Goal: Transaction & Acquisition: Purchase product/service

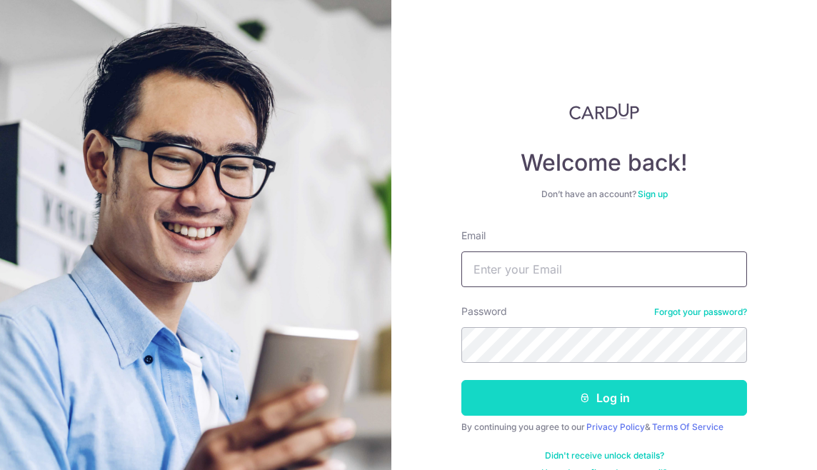
type input "[EMAIL_ADDRESS][DOMAIN_NAME]"
click at [565, 393] on button "Log in" at bounding box center [603, 398] width 285 height 36
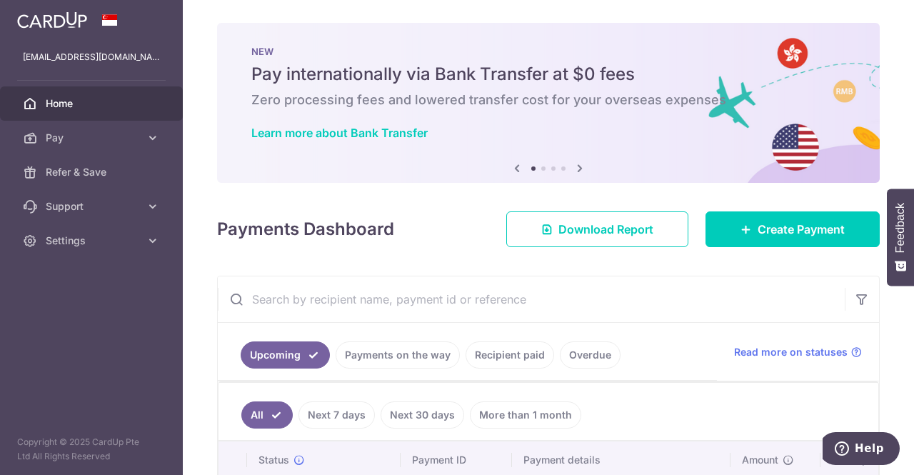
click at [384, 358] on link "Payments on the way" at bounding box center [397, 354] width 124 height 27
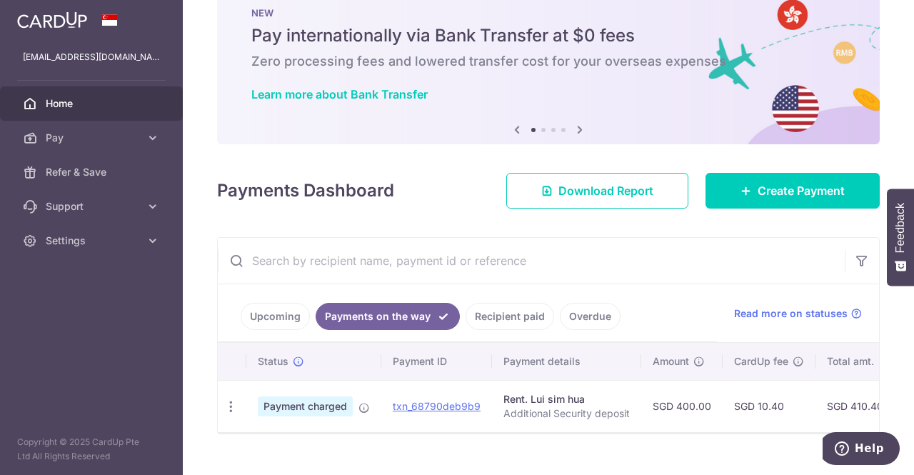
scroll to position [69, 0]
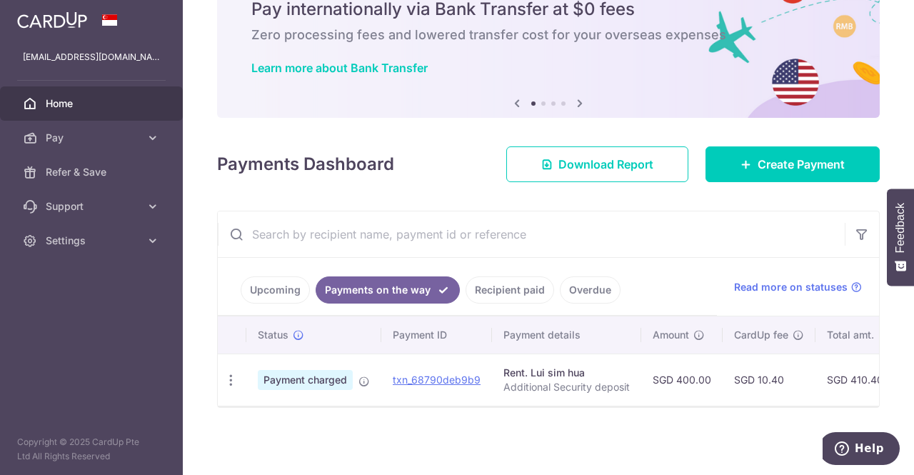
click at [278, 286] on link "Upcoming" at bounding box center [275, 289] width 69 height 27
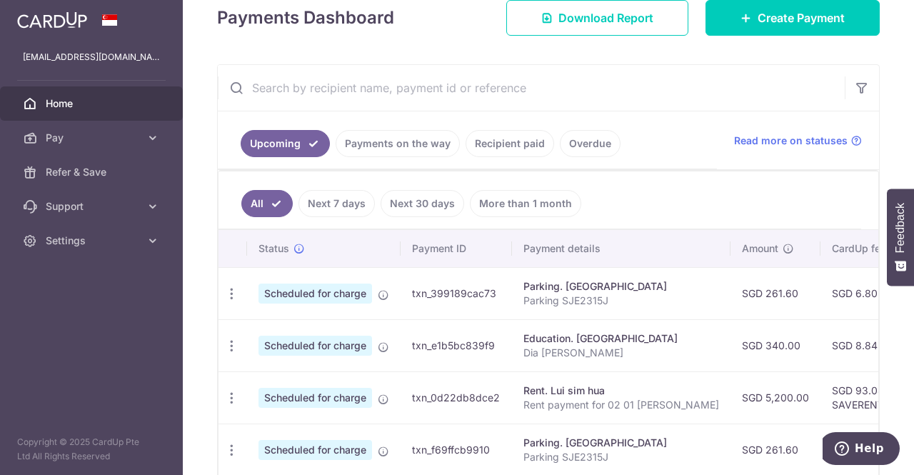
scroll to position [283, 0]
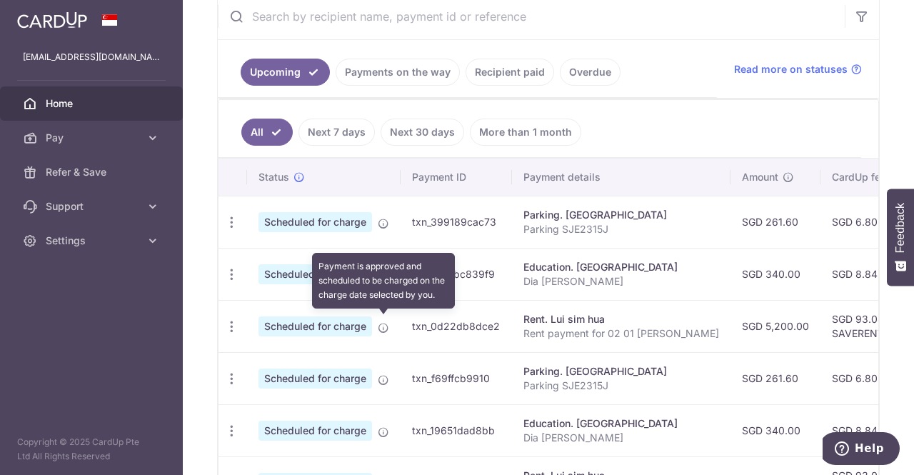
click at [385, 323] on icon at bounding box center [383, 327] width 11 height 11
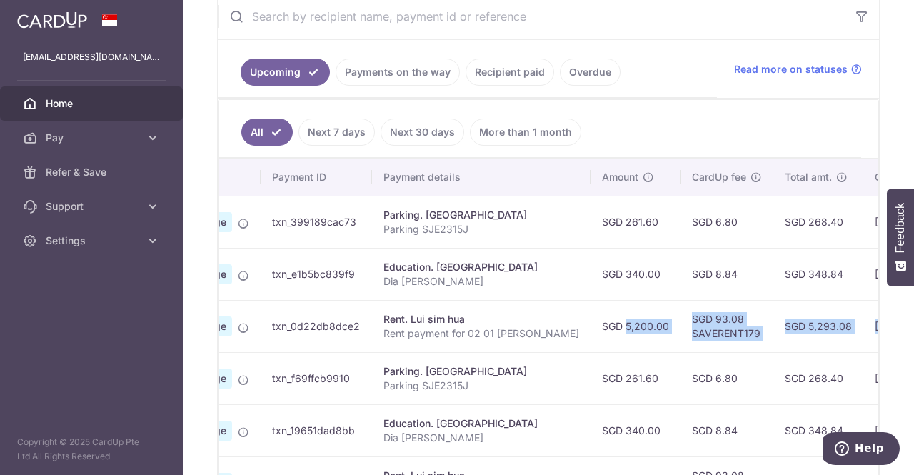
scroll to position [0, 460]
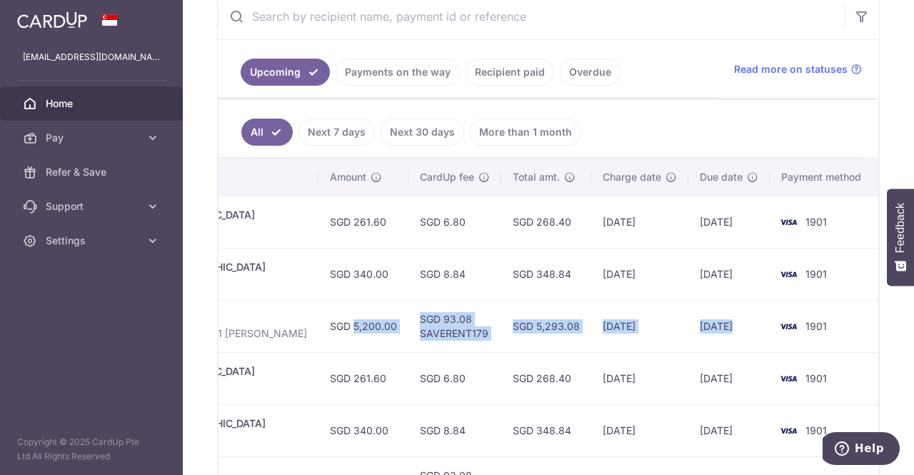
drag, startPoint x: 797, startPoint y: 319, endPoint x: 785, endPoint y: 320, distance: 11.4
click at [785, 320] on tr "Update payment Cancel payment Scheduled for charge txn_0d22db8dce2 Rent. Lui si…" at bounding box center [342, 326] width 1071 height 52
click at [578, 318] on td "SGD 5,293.08" at bounding box center [546, 326] width 90 height 52
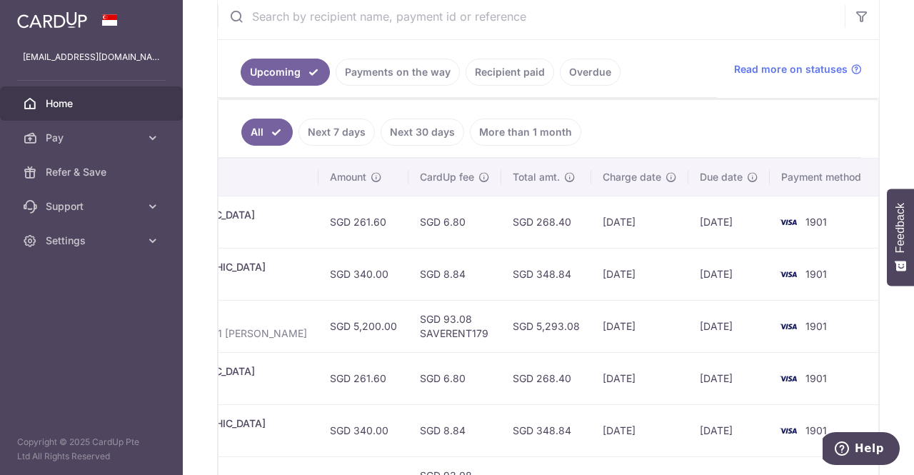
click at [313, 71] on link "Upcoming" at bounding box center [285, 72] width 89 height 27
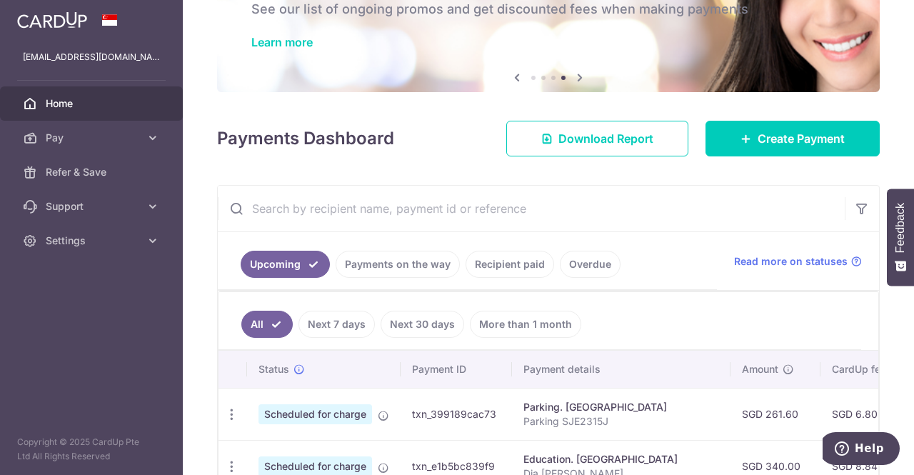
scroll to position [283, 0]
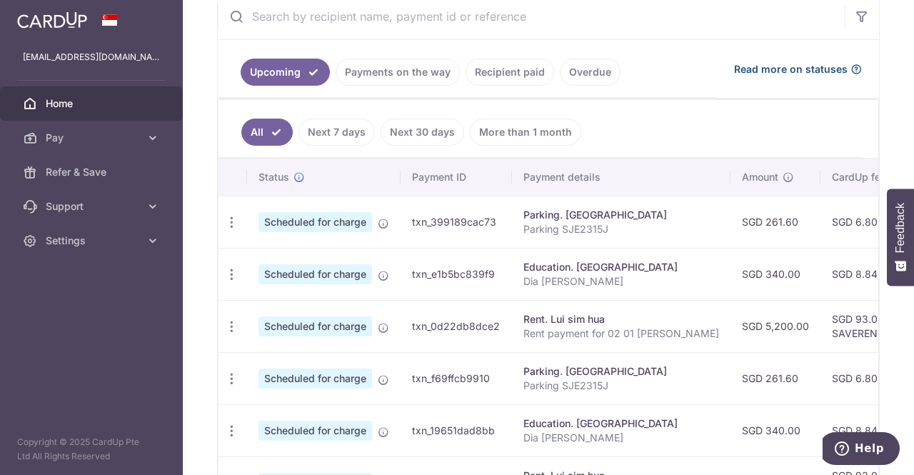
click at [816, 68] on icon at bounding box center [855, 69] width 11 height 11
click at [228, 322] on icon "button" at bounding box center [231, 326] width 15 height 15
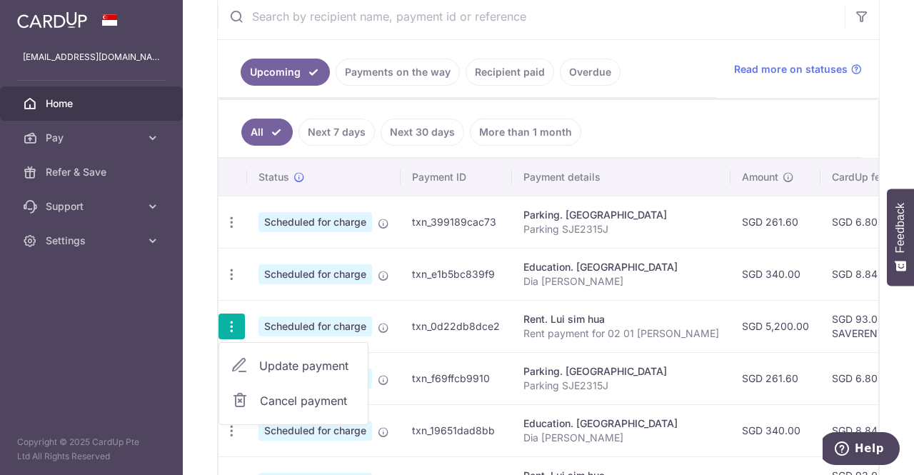
click at [285, 362] on span "Update payment" at bounding box center [307, 365] width 97 height 17
radio input "true"
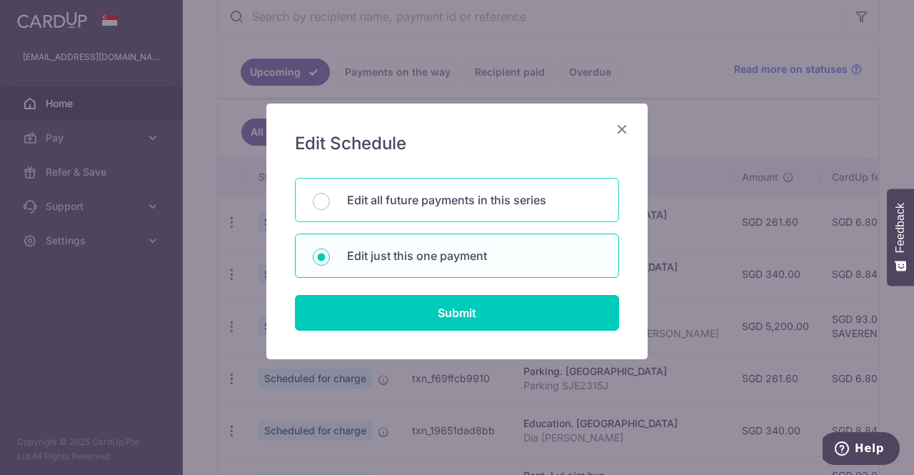
click at [355, 201] on p "Edit all future payments in this series" at bounding box center [474, 199] width 254 height 17
click at [330, 201] on input "Edit all future payments in this series" at bounding box center [321, 201] width 17 height 17
radio input "true"
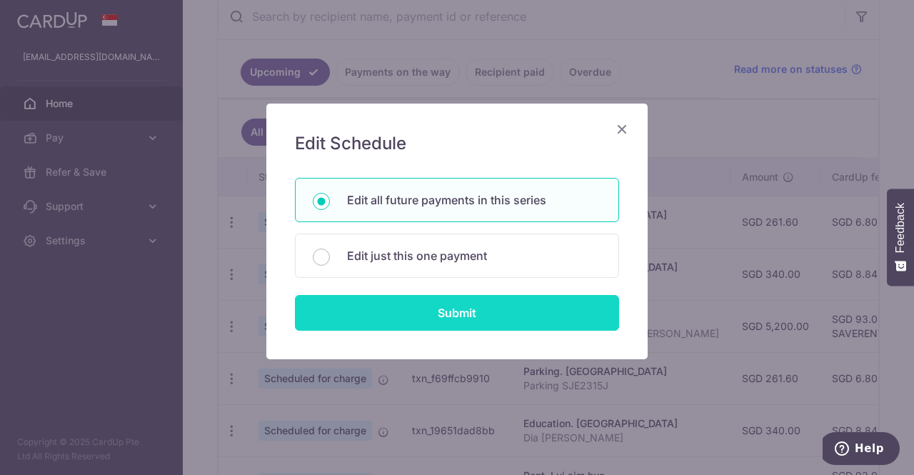
click at [448, 312] on input "Submit" at bounding box center [457, 313] width 324 height 36
radio input "true"
type input "5,200.00"
type input "Rent payment for 02 01 Parbury Hill"
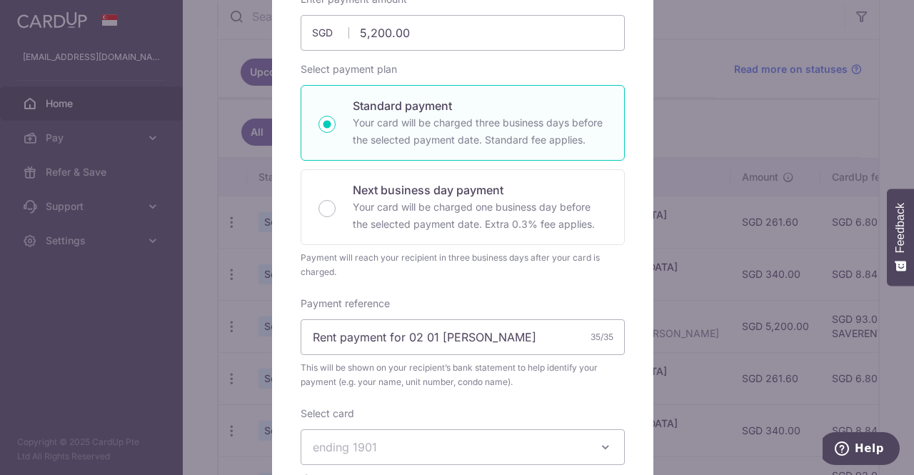
scroll to position [0, 0]
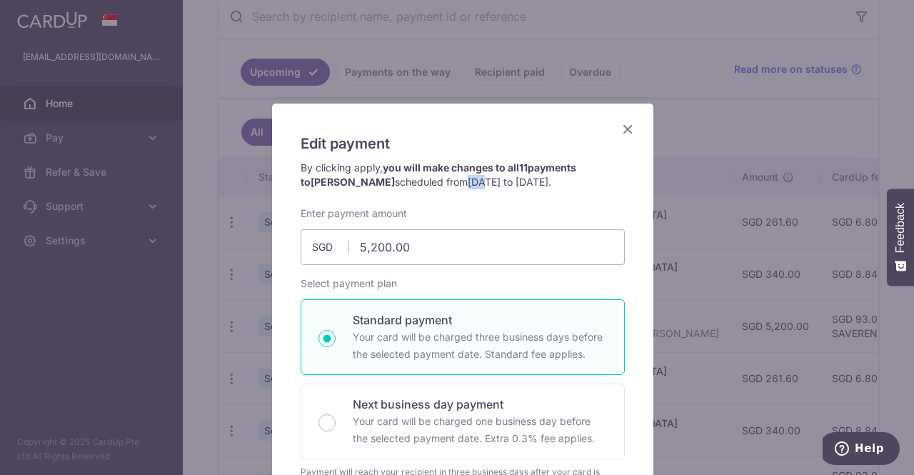
drag, startPoint x: 414, startPoint y: 182, endPoint x: 427, endPoint y: 182, distance: 12.8
click at [468, 182] on span "04/10/2025 to 04/08/2026" at bounding box center [508, 182] width 81 height 12
click at [468, 179] on span "04/10/2025 to 04/08/2026" at bounding box center [508, 182] width 81 height 12
click at [619, 128] on icon "Close" at bounding box center [627, 129] width 17 height 18
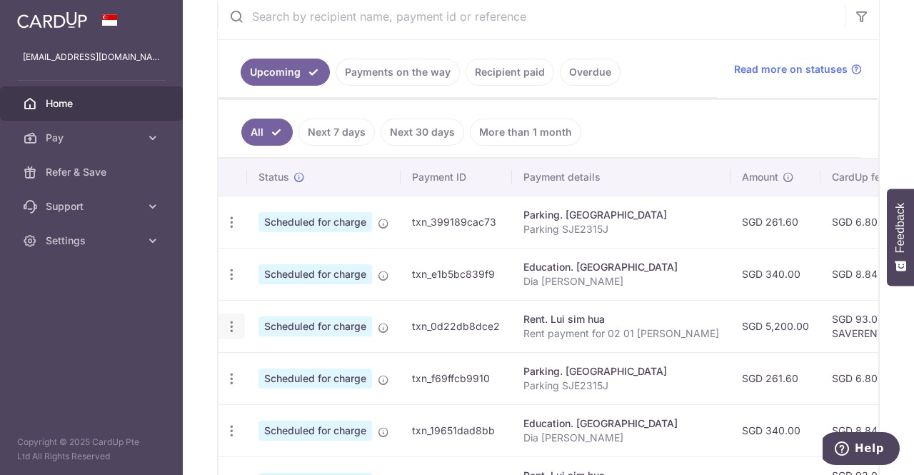
click at [232, 320] on icon "button" at bounding box center [231, 326] width 15 height 15
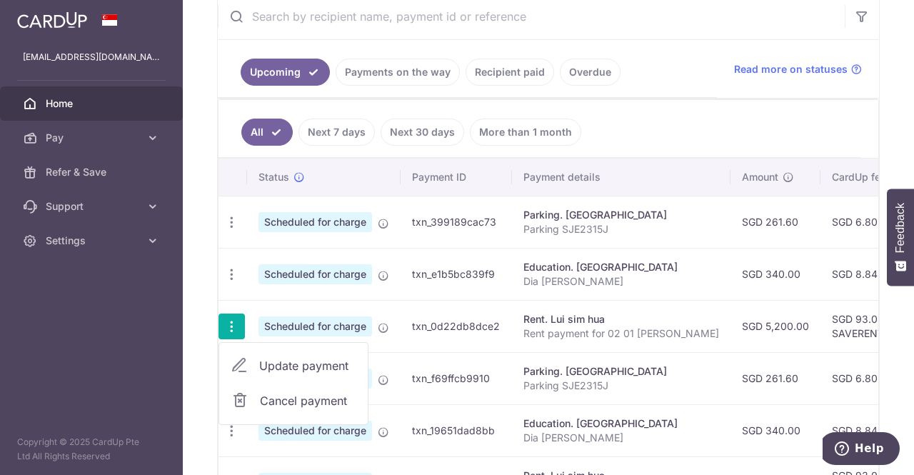
click at [281, 359] on span "Update payment" at bounding box center [307, 365] width 97 height 17
radio input "true"
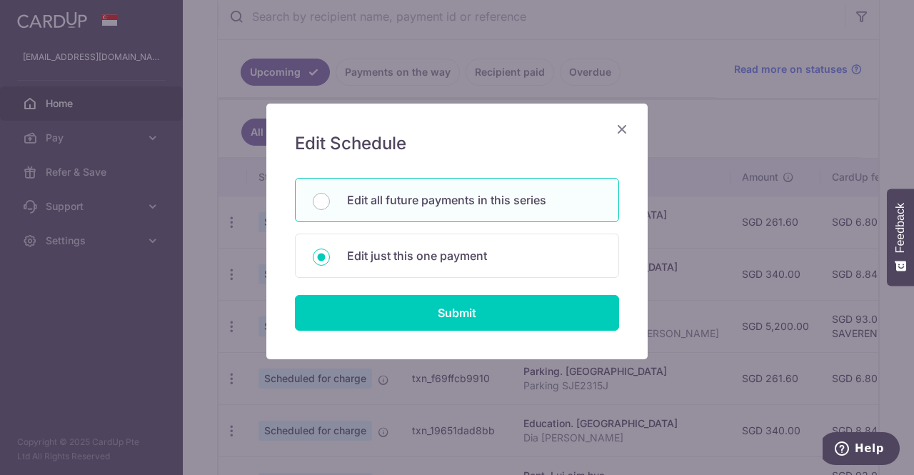
click at [393, 205] on p "Edit all future payments in this series" at bounding box center [474, 199] width 254 height 17
click at [330, 205] on input "Edit all future payments in this series" at bounding box center [321, 201] width 17 height 17
radio input "true"
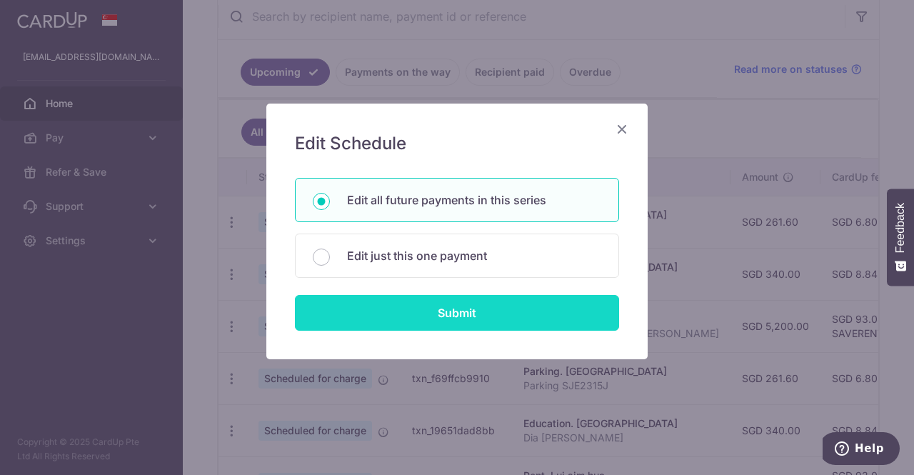
click at [444, 303] on input "Submit" at bounding box center [457, 313] width 324 height 36
radio input "true"
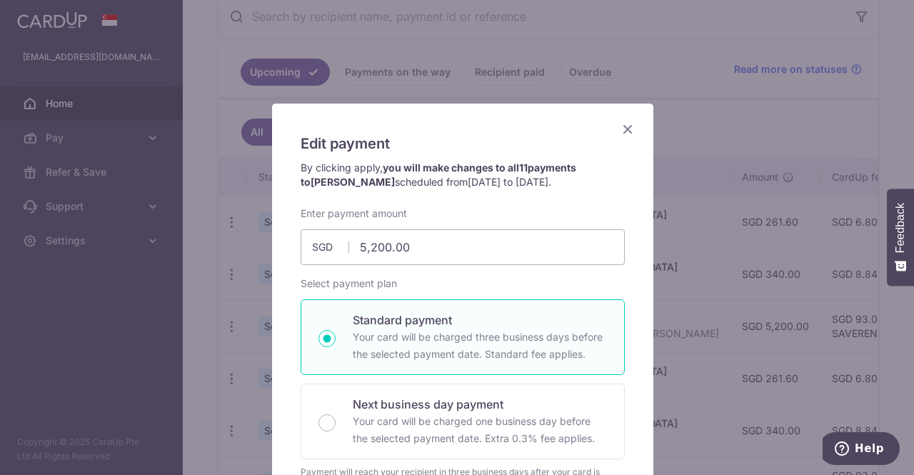
drag, startPoint x: 425, startPoint y: 181, endPoint x: 538, endPoint y: 176, distance: 113.6
click at [538, 176] on p "By clicking apply, you will make changes to all 11 payments to Lui sim hua sche…" at bounding box center [462, 175] width 324 height 29
click at [506, 191] on div "By clicking apply, you will make changes to all 11 payments to Lui sim hua sche…" at bounding box center [462, 184] width 338 height 46
click at [624, 132] on icon "Close" at bounding box center [627, 129] width 17 height 18
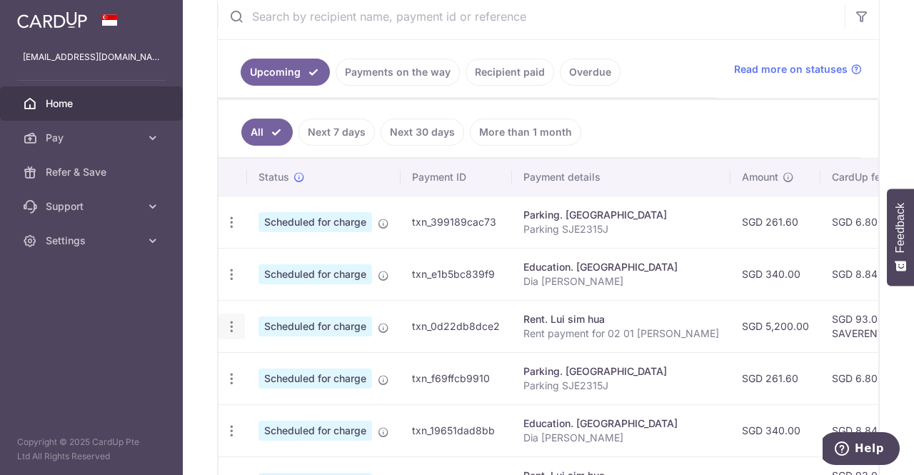
click at [233, 322] on icon "button" at bounding box center [231, 326] width 15 height 15
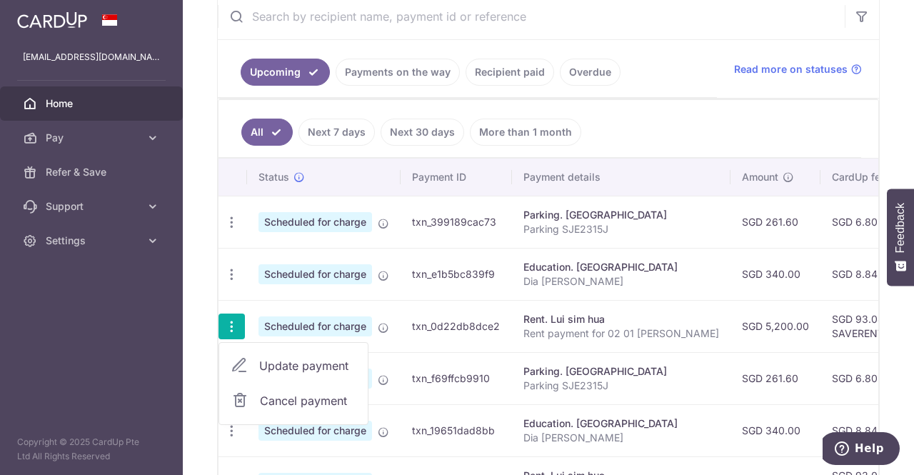
click at [297, 398] on span "Cancel payment" at bounding box center [308, 400] width 96 height 17
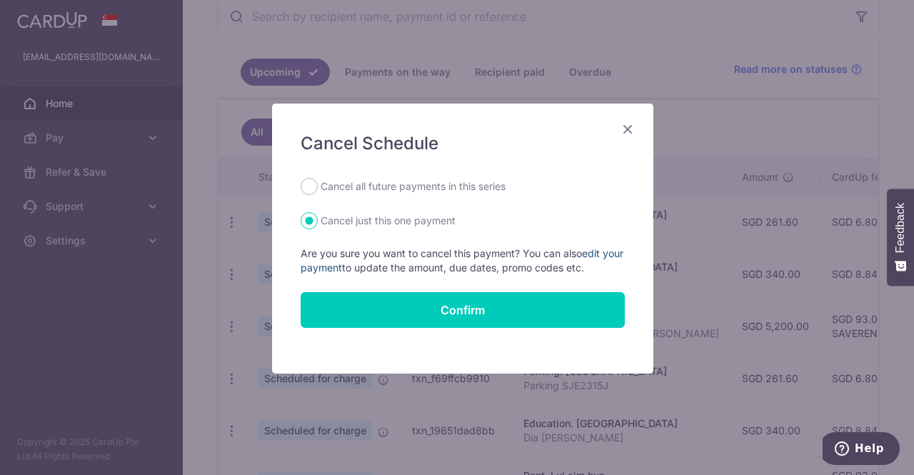
click at [332, 267] on link "edit your payment" at bounding box center [461, 260] width 323 height 26
click at [330, 182] on label "Cancel all future payments in this series" at bounding box center [412, 186] width 185 height 17
click at [318, 182] on input "Cancel all future payments in this series" at bounding box center [308, 186] width 17 height 17
radio input "true"
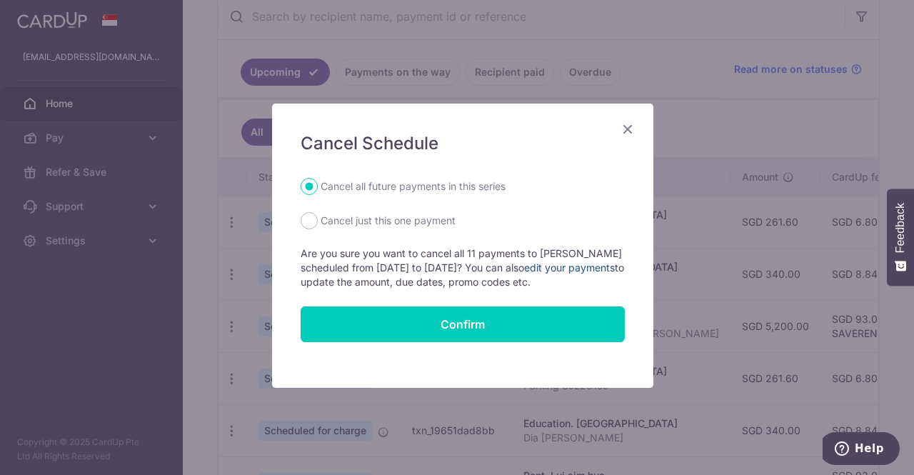
click at [587, 268] on link "edit your payments" at bounding box center [569, 267] width 91 height 12
click at [623, 128] on icon "Close" at bounding box center [627, 129] width 17 height 18
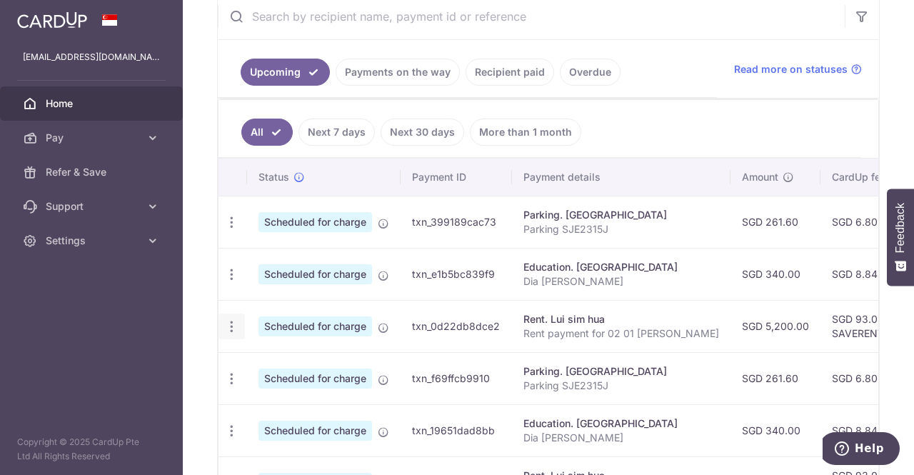
click at [238, 320] on div "Update payment Cancel payment" at bounding box center [231, 326] width 26 height 26
click at [232, 323] on icon "button" at bounding box center [231, 326] width 15 height 15
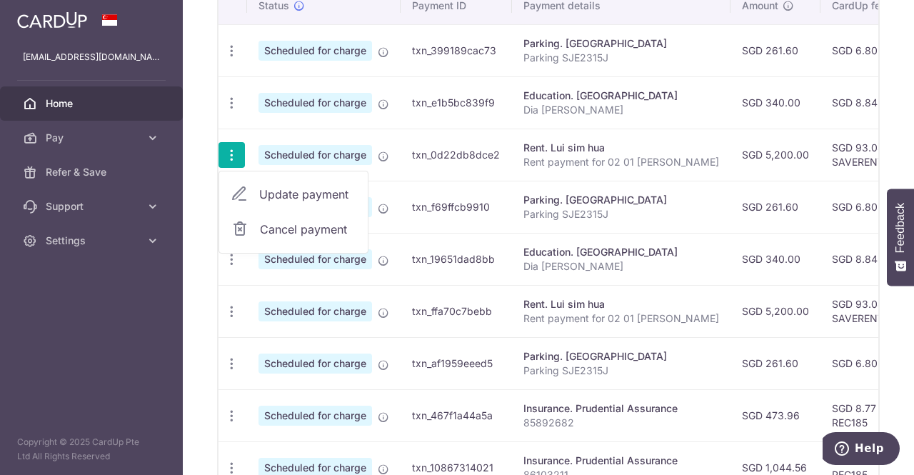
scroll to position [497, 0]
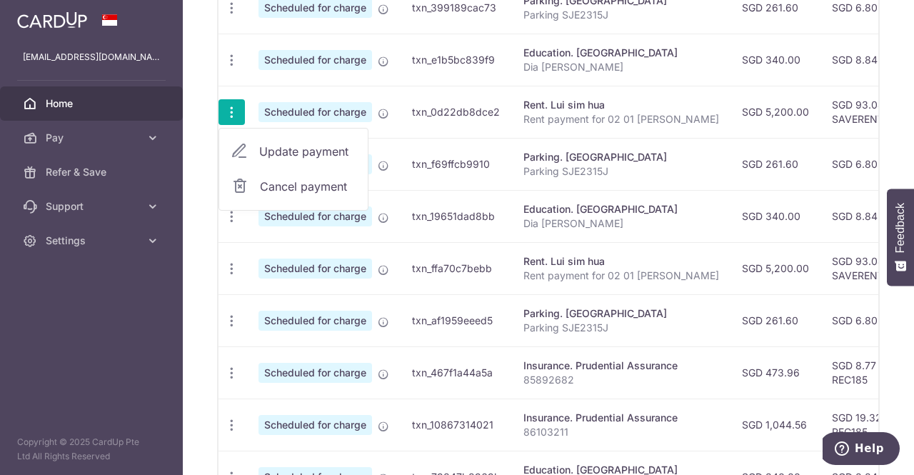
click at [290, 149] on span "Update payment" at bounding box center [307, 151] width 97 height 17
radio input "true"
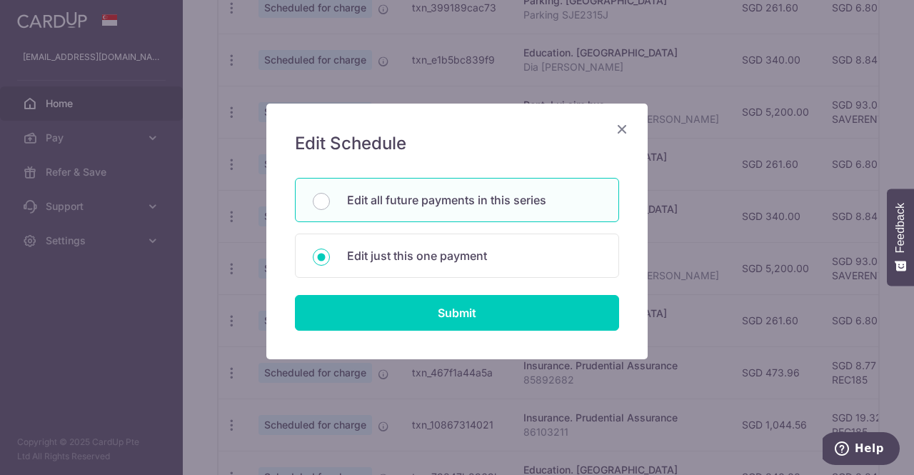
click at [374, 198] on p "Edit all future payments in this series" at bounding box center [474, 199] width 254 height 17
click at [330, 198] on input "Edit all future payments in this series" at bounding box center [321, 201] width 17 height 17
radio input "true"
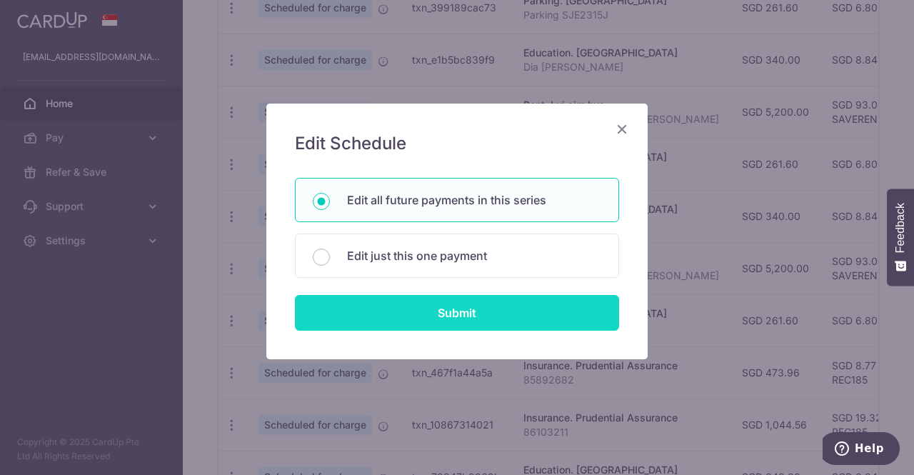
click at [463, 306] on input "Submit" at bounding box center [457, 313] width 324 height 36
radio input "true"
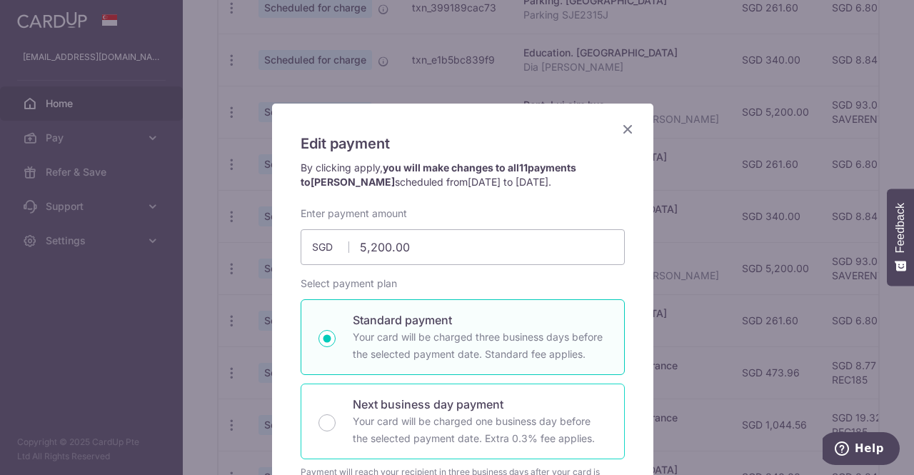
scroll to position [71, 0]
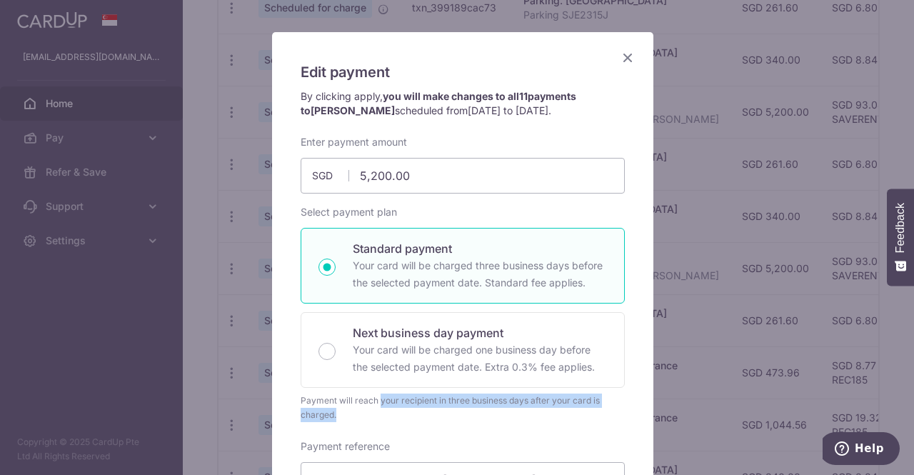
drag, startPoint x: 295, startPoint y: 401, endPoint x: 552, endPoint y: 402, distance: 257.0
click at [552, 402] on div "Payment will reach your recipient in three business days after your card is cha…" at bounding box center [462, 407] width 324 height 29
click at [466, 402] on div "Payment will reach your recipient in three business days after your card is cha…" at bounding box center [462, 407] width 324 height 29
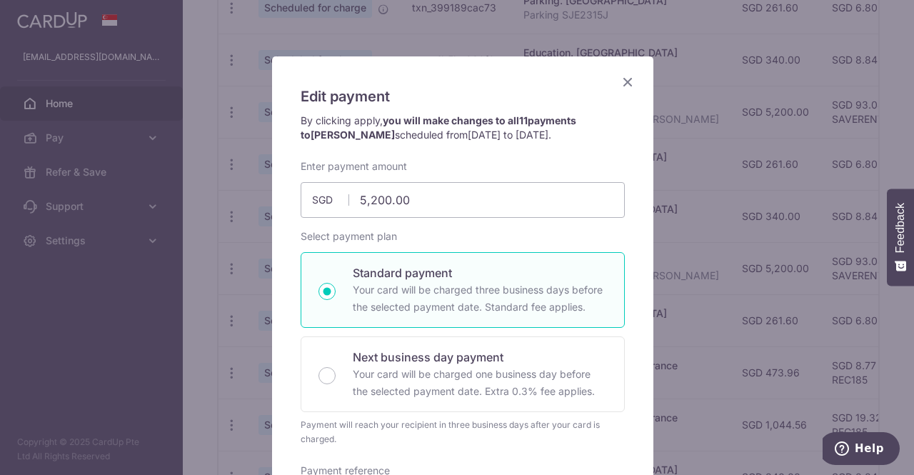
scroll to position [0, 0]
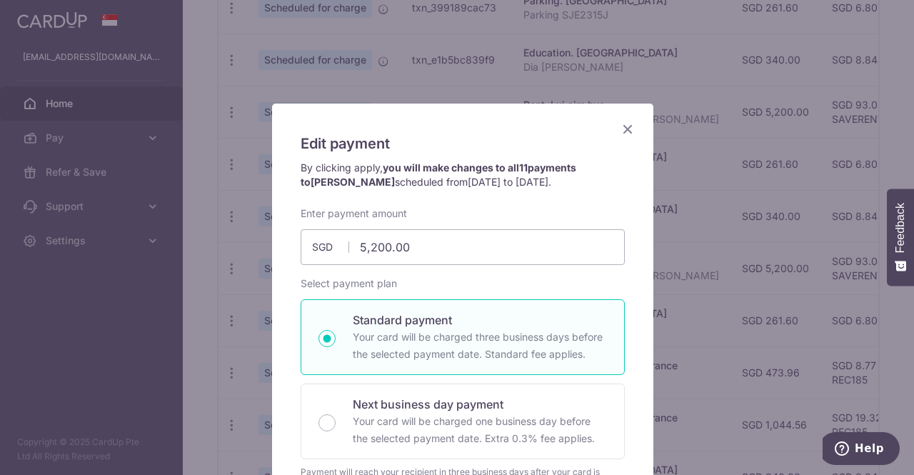
click at [619, 128] on icon "Close" at bounding box center [627, 129] width 17 height 18
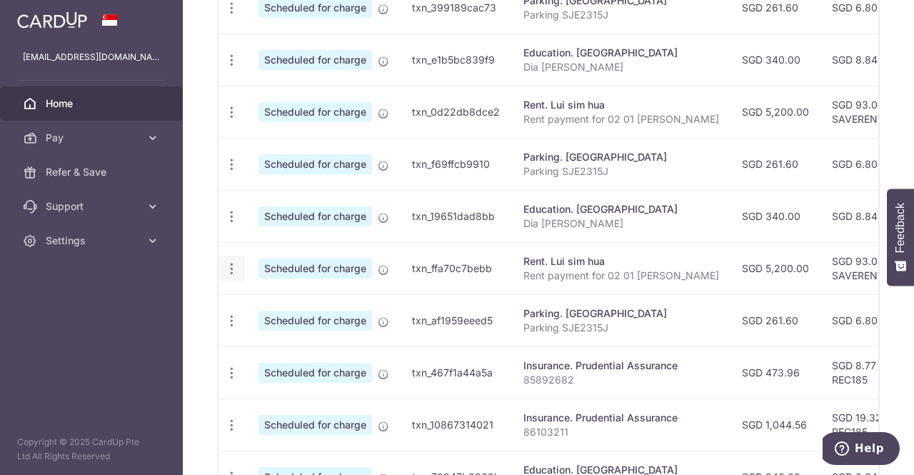
click at [233, 263] on icon "button" at bounding box center [231, 268] width 15 height 15
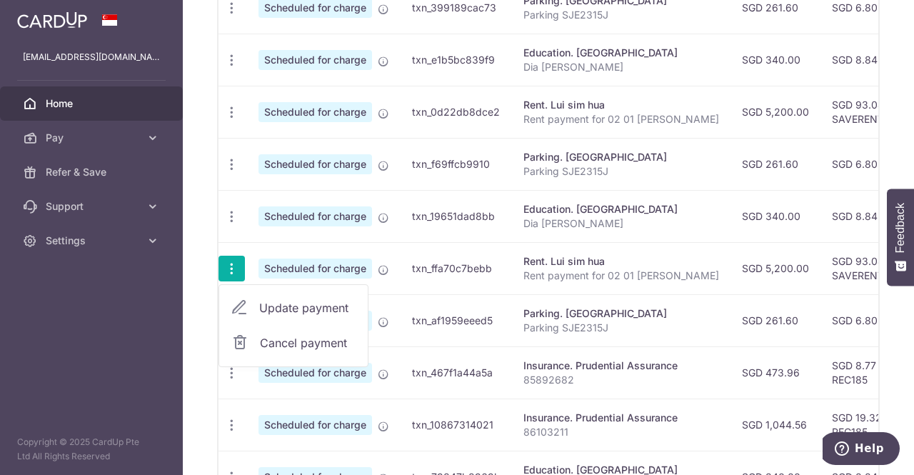
click at [277, 334] on span "Cancel payment" at bounding box center [308, 342] width 96 height 17
radio input "true"
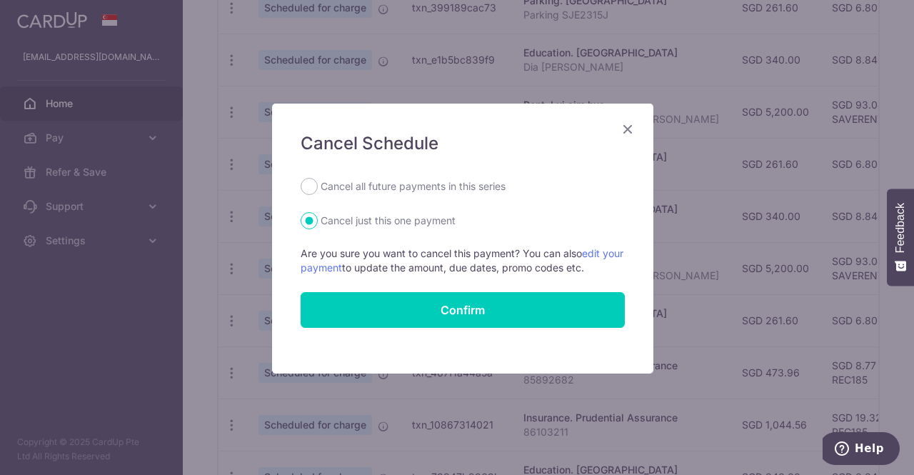
click at [355, 186] on label "Cancel all future payments in this series" at bounding box center [412, 186] width 185 height 17
click at [318, 186] on input "Cancel all future payments in this series" at bounding box center [308, 186] width 17 height 17
radio input "true"
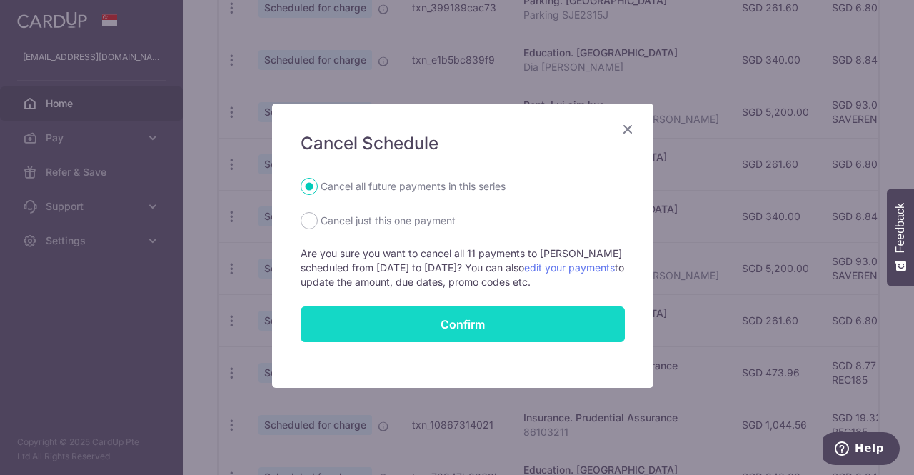
click at [452, 322] on button "Confirm" at bounding box center [462, 324] width 324 height 36
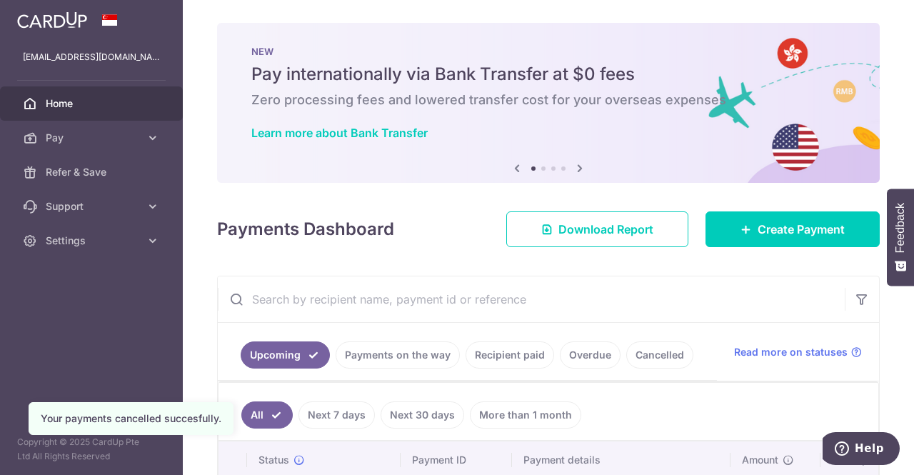
scroll to position [71, 0]
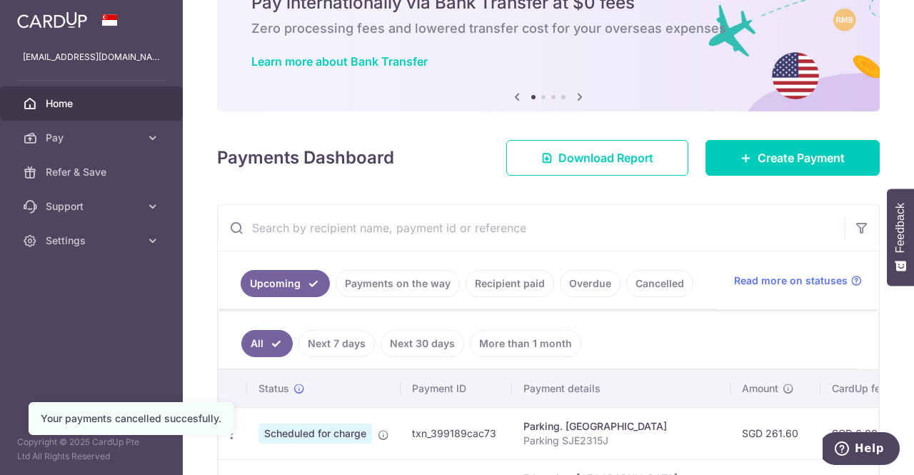
click at [580, 285] on link "Overdue" at bounding box center [590, 283] width 61 height 27
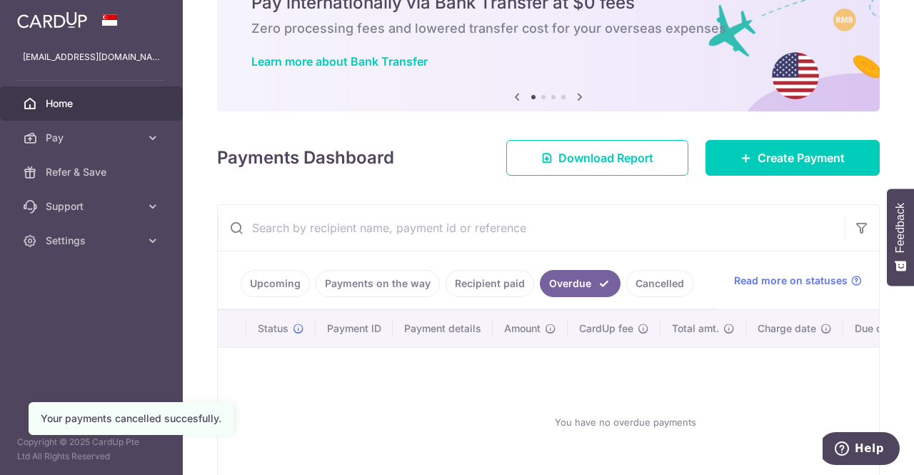
click at [278, 283] on link "Upcoming" at bounding box center [275, 283] width 69 height 27
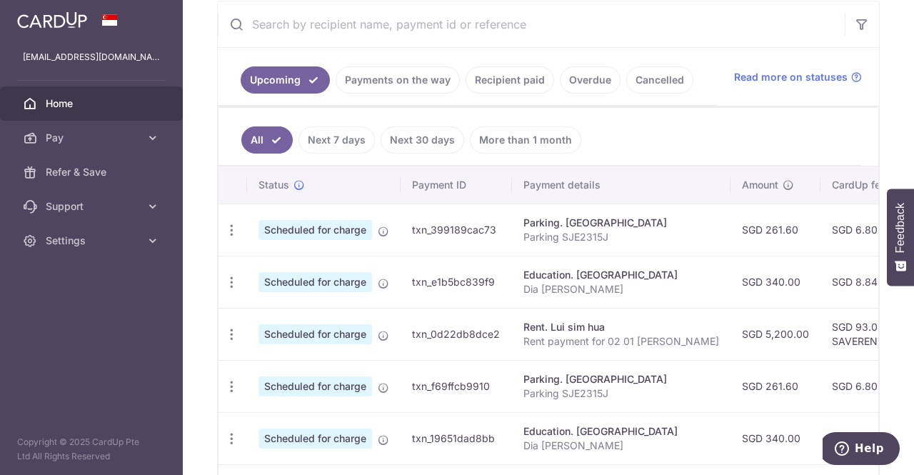
scroll to position [285, 0]
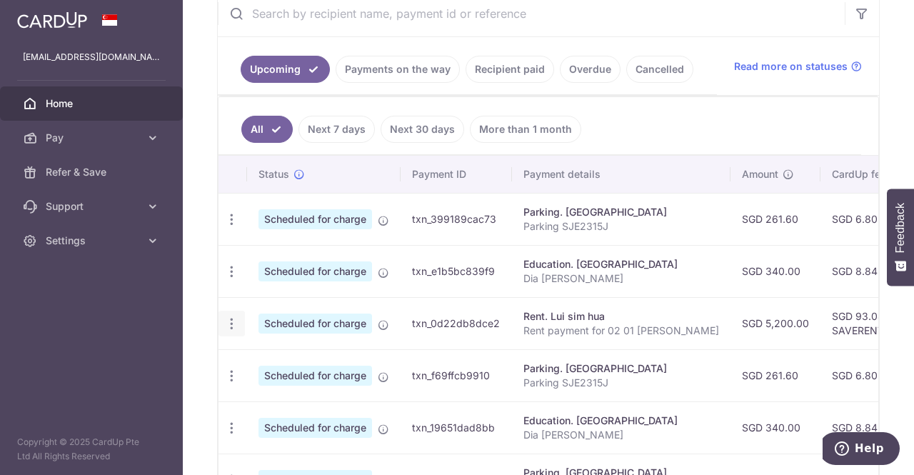
click at [234, 320] on icon "button" at bounding box center [231, 323] width 15 height 15
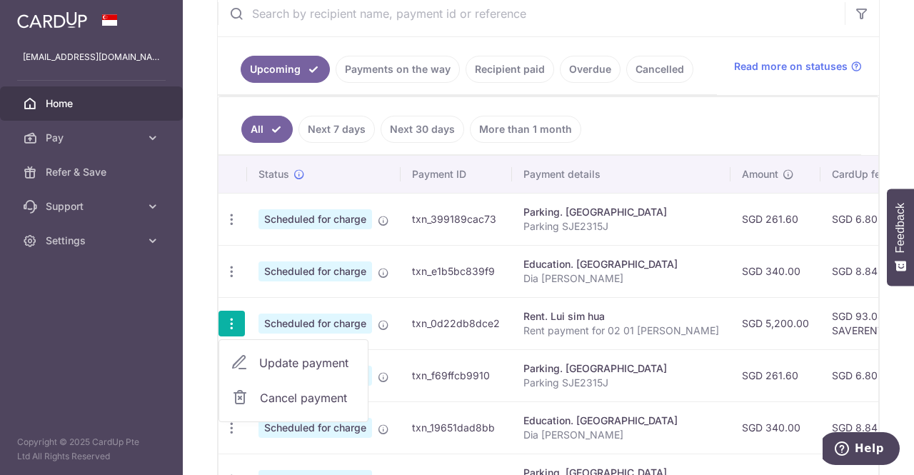
click at [300, 395] on span "Cancel payment" at bounding box center [308, 397] width 96 height 17
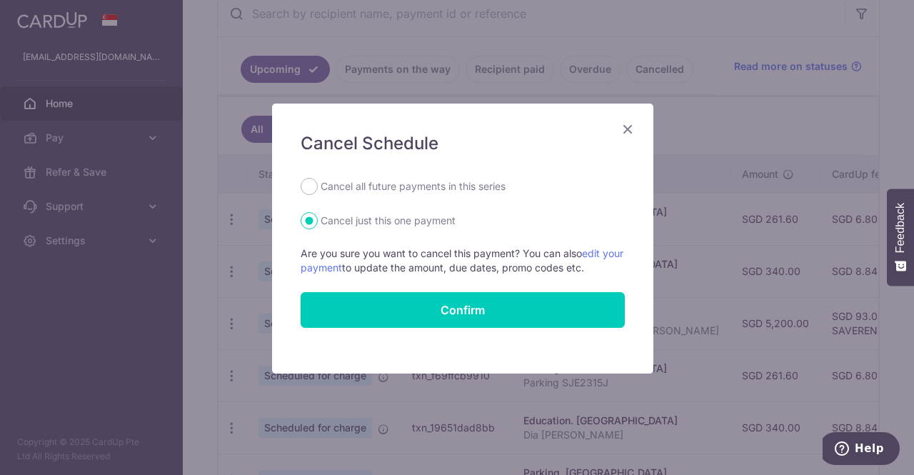
click at [361, 188] on label "Cancel all future payments in this series" at bounding box center [412, 186] width 185 height 17
click at [318, 188] on input "Cancel all future payments in this series" at bounding box center [308, 186] width 17 height 17
radio input "true"
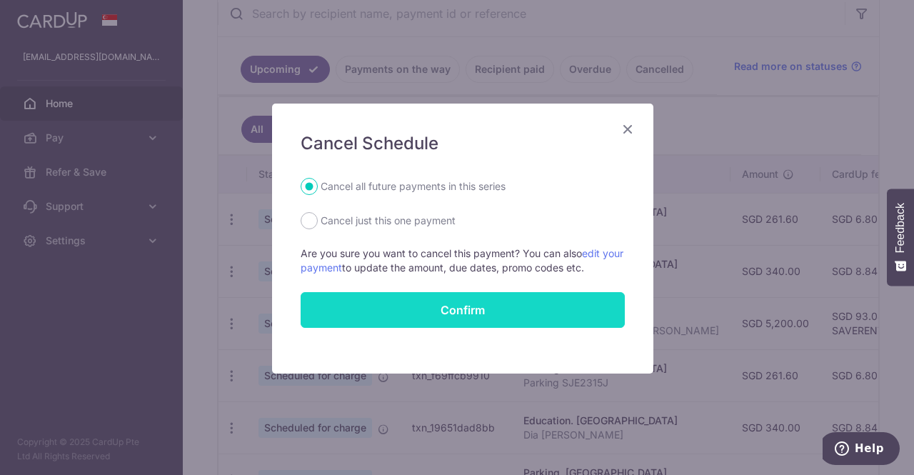
click at [444, 309] on button "Confirm" at bounding box center [462, 310] width 324 height 36
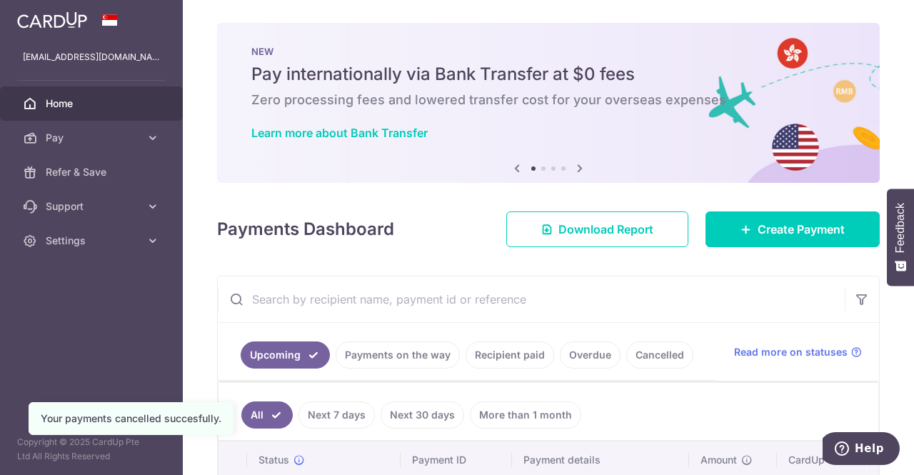
click at [402, 353] on link "Payments on the way" at bounding box center [397, 354] width 124 height 27
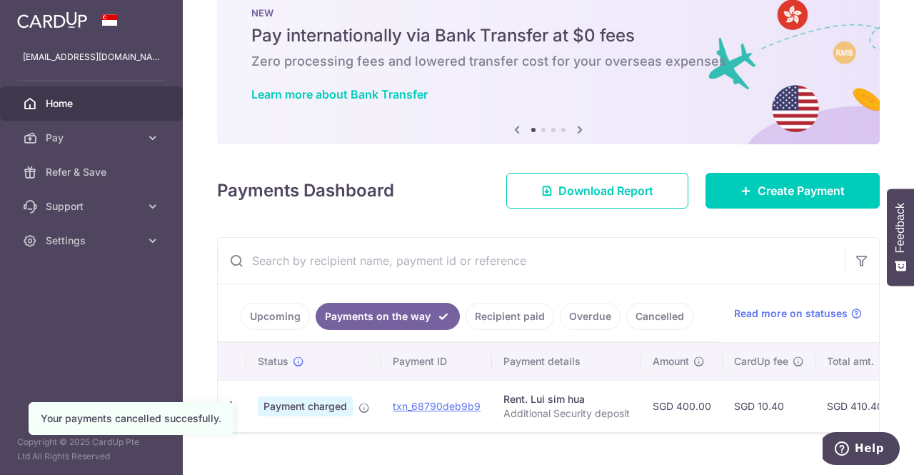
scroll to position [69, 0]
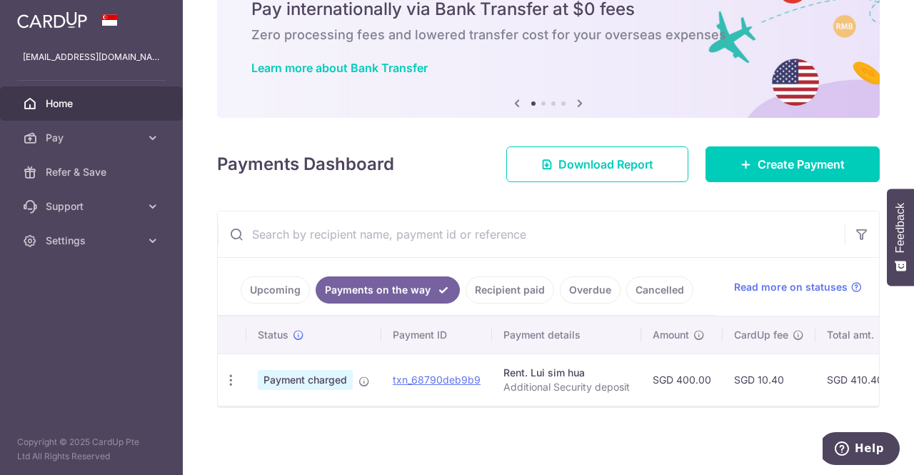
click at [665, 286] on link "Cancelled" at bounding box center [659, 289] width 67 height 27
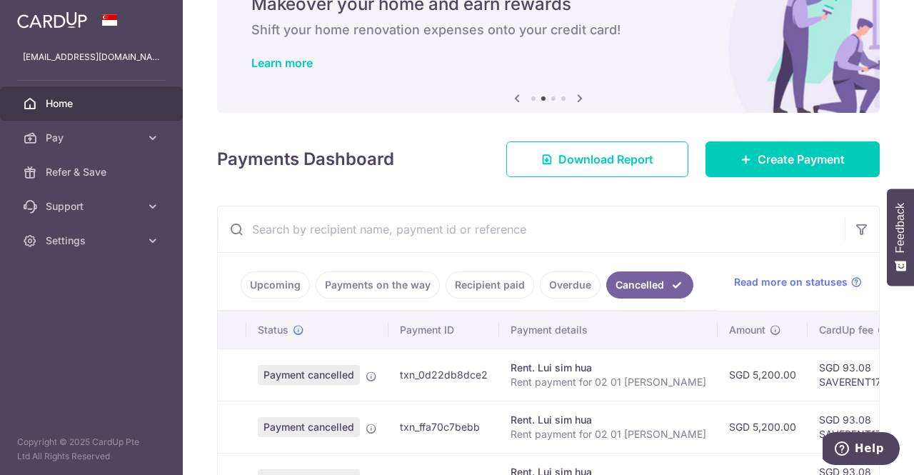
scroll to position [0, 0]
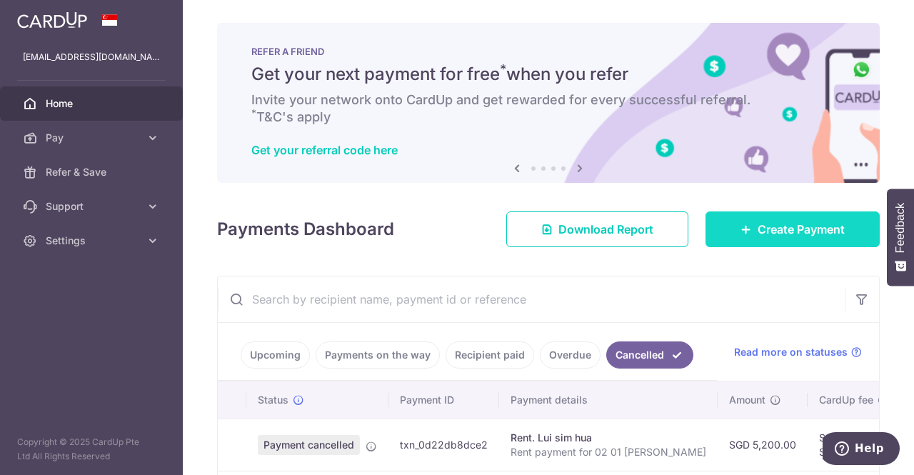
click at [762, 232] on span "Create Payment" at bounding box center [800, 229] width 87 height 17
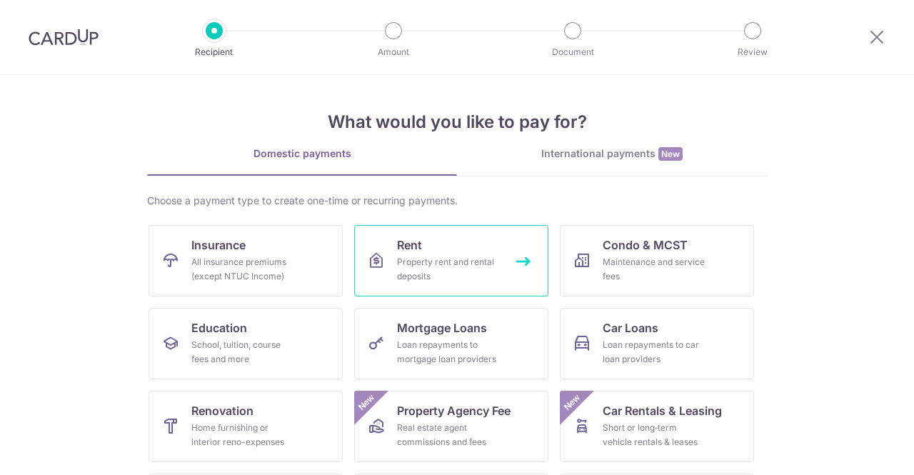
click at [438, 273] on div "Property rent and rental deposits" at bounding box center [448, 269] width 103 height 29
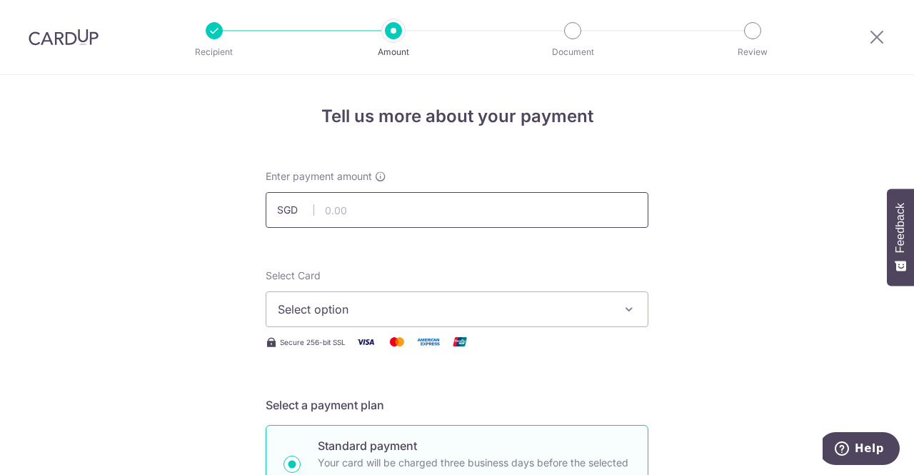
click at [348, 216] on input "text" at bounding box center [457, 210] width 383 height 36
type input "5,200.00"
click at [375, 310] on span "Select option" at bounding box center [444, 308] width 333 height 17
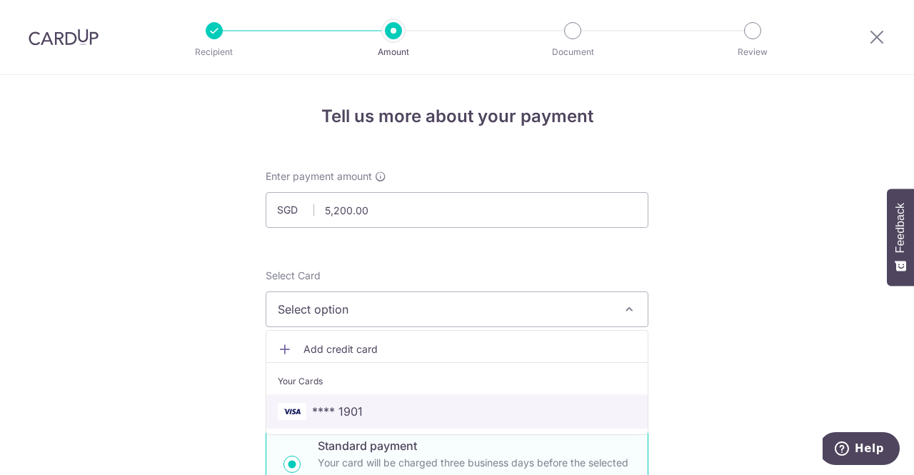
click at [346, 408] on span "**** 1901" at bounding box center [337, 411] width 51 height 17
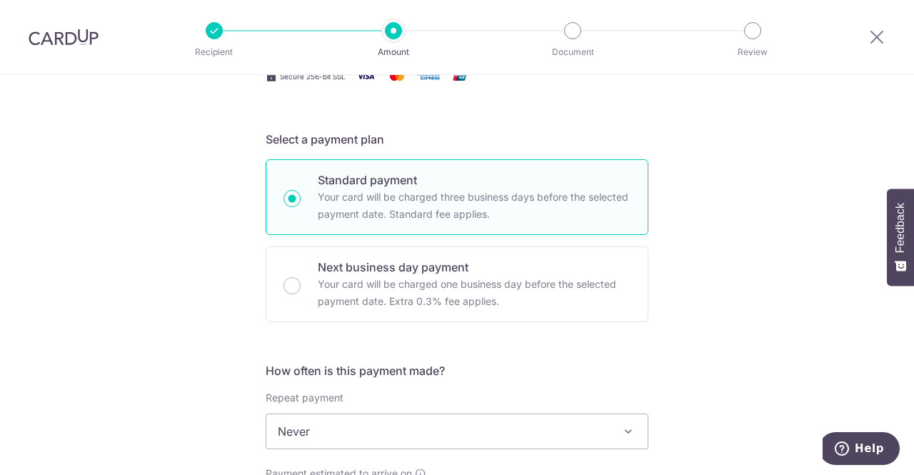
scroll to position [285, 0]
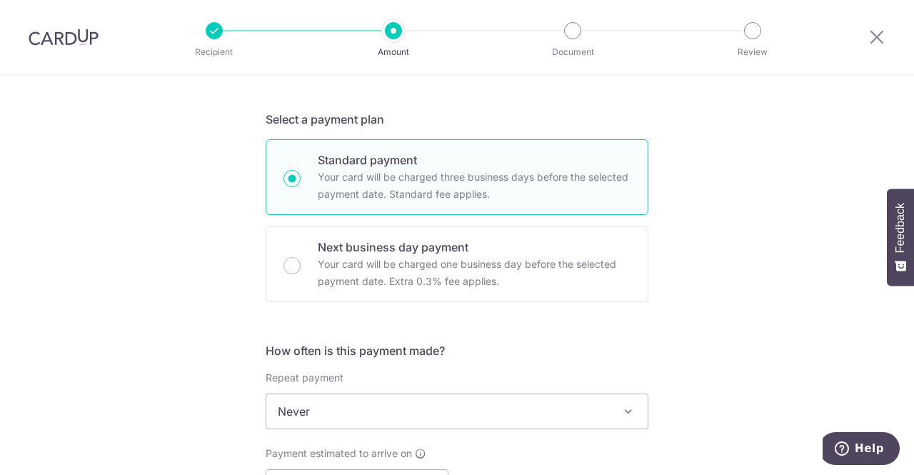
click at [360, 413] on span "Never" at bounding box center [456, 411] width 381 height 34
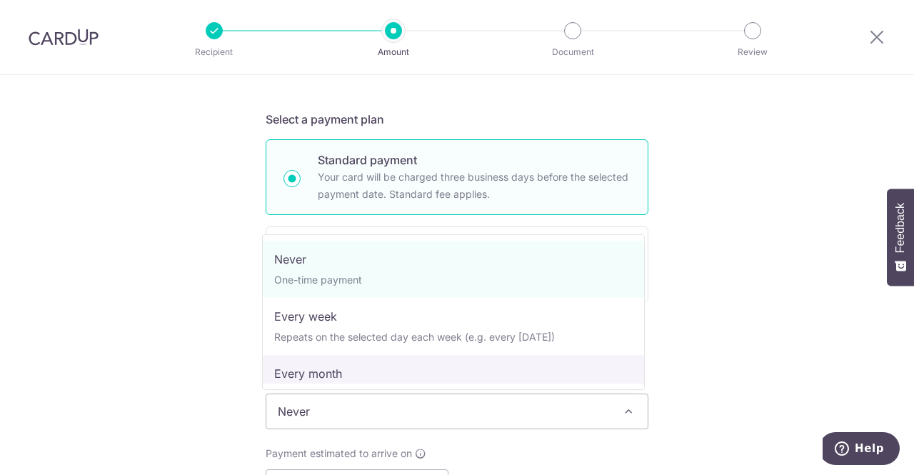
select select "3"
type input "[DATE]"
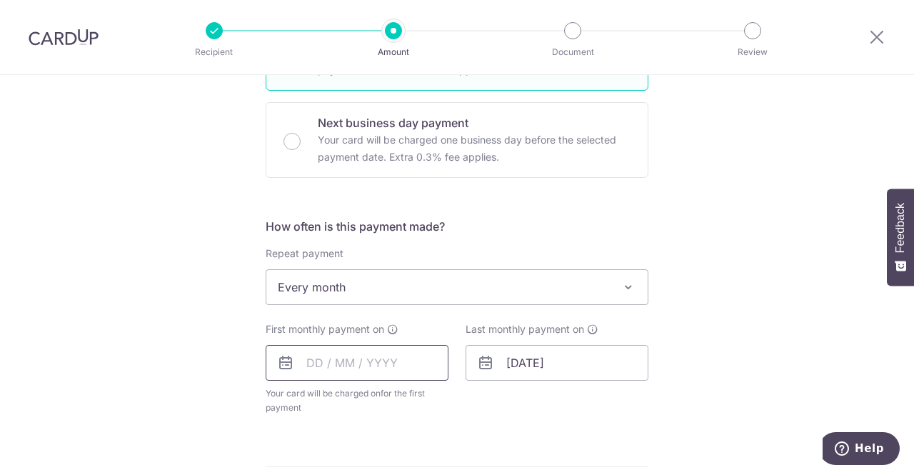
scroll to position [428, 0]
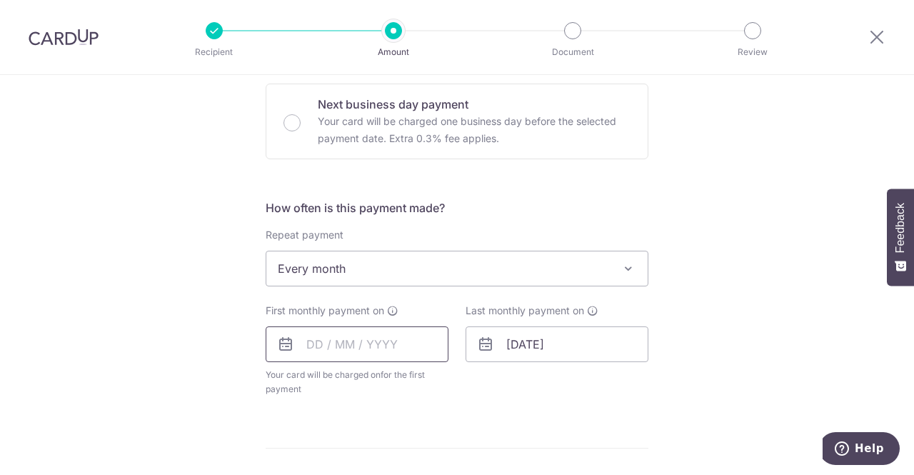
click at [304, 343] on input "text" at bounding box center [357, 344] width 183 height 36
click at [519, 390] on div "Last monthly payment on 31/08/2026" at bounding box center [557, 349] width 200 height 93
click at [355, 345] on input "text" at bounding box center [357, 344] width 183 height 36
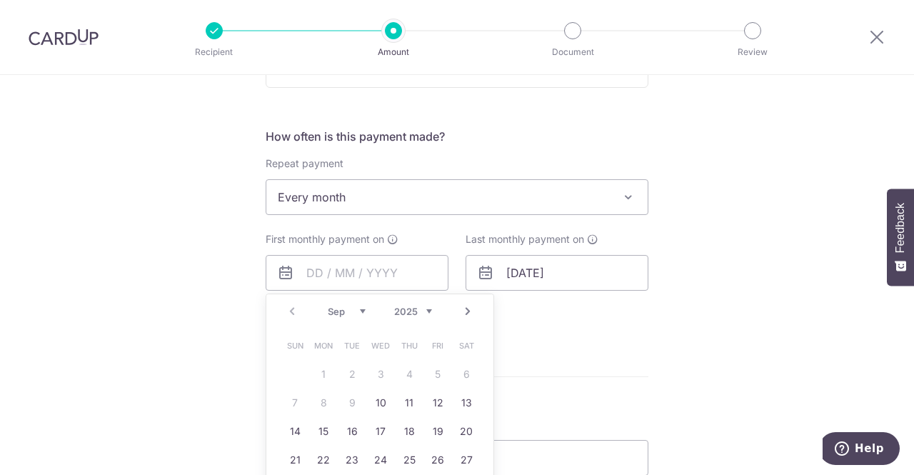
click at [358, 308] on select "Sep Oct Nov Dec" at bounding box center [347, 310] width 38 height 11
click at [375, 371] on link "1" at bounding box center [380, 374] width 23 height 23
type input "01/10/2025"
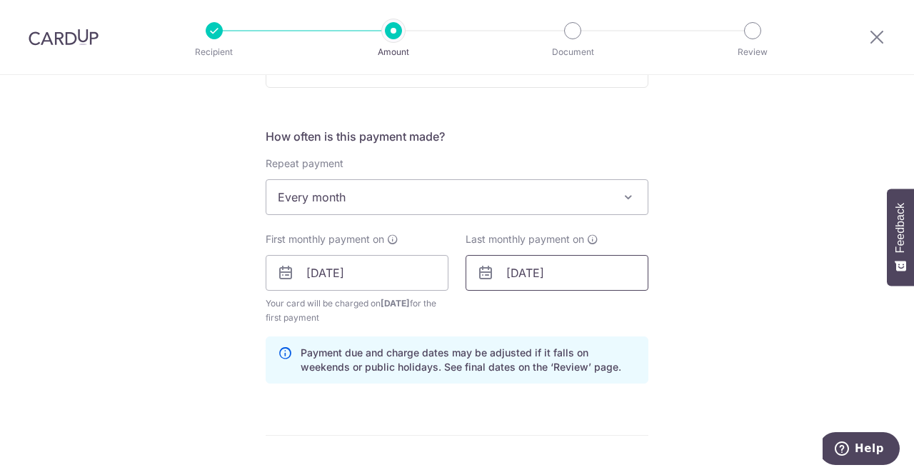
click at [531, 275] on input "31/08/2026" at bounding box center [556, 273] width 183 height 36
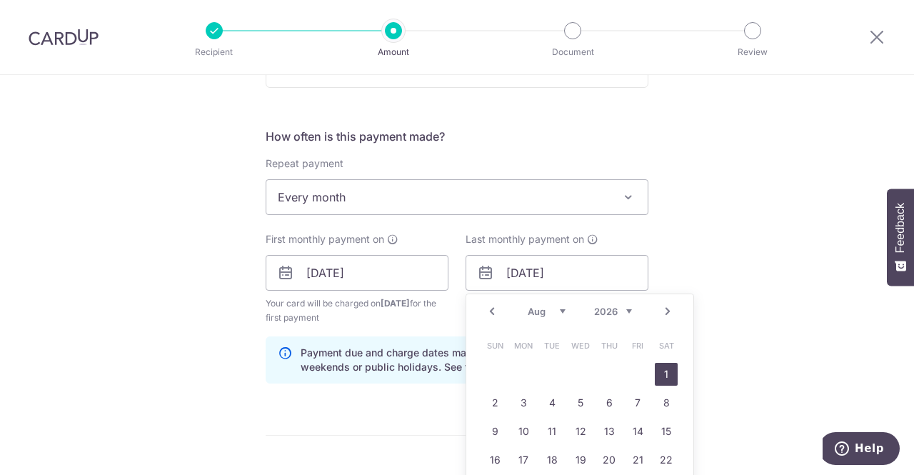
click at [661, 375] on link "1" at bounding box center [666, 374] width 23 height 23
type input "01/08/2026"
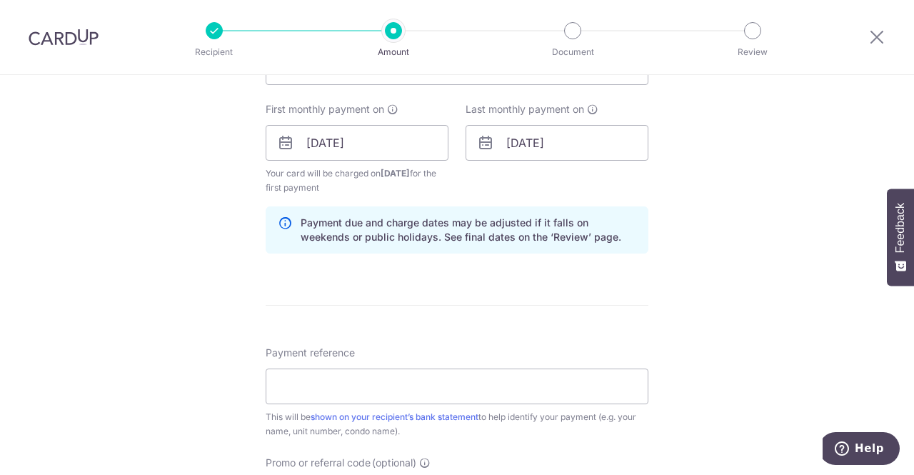
scroll to position [642, 0]
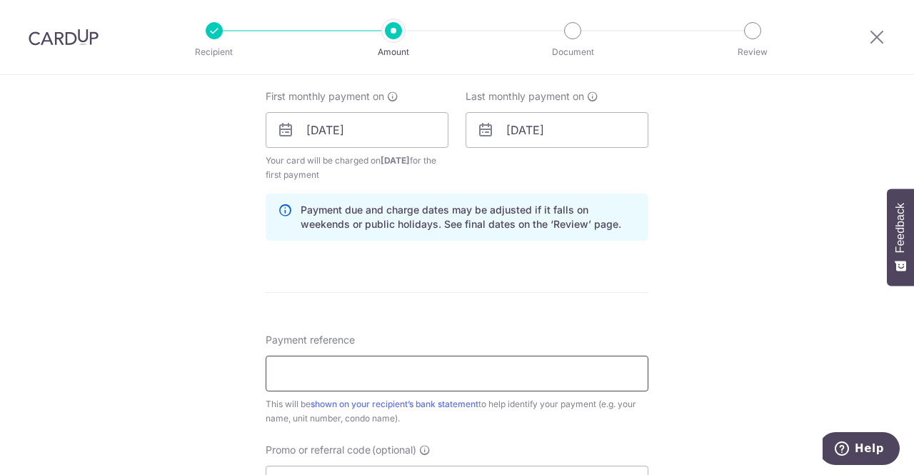
click at [325, 370] on input "Payment reference" at bounding box center [457, 373] width 383 height 36
type input "Rent payment for 02 01 Parbury Hill"
click at [432, 310] on form "Enter payment amount SGD 5,200.00 5200.00 Select Card **** 1901 Add credit card…" at bounding box center [457, 128] width 383 height 1203
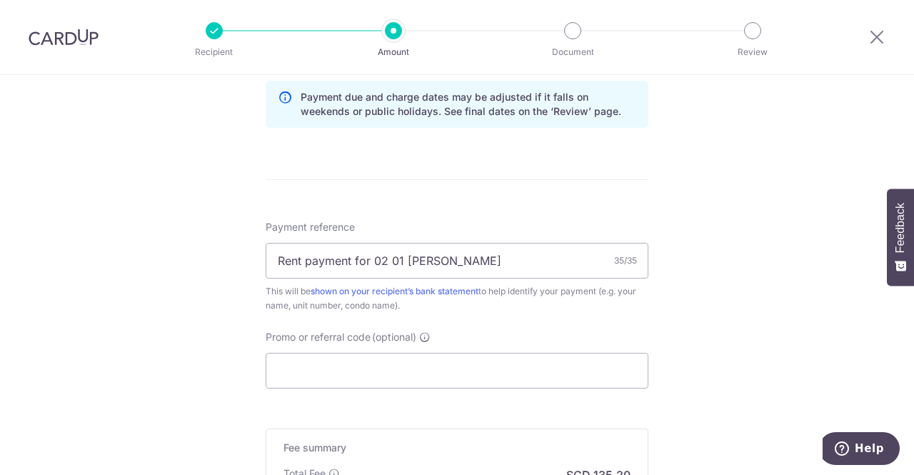
scroll to position [785, 0]
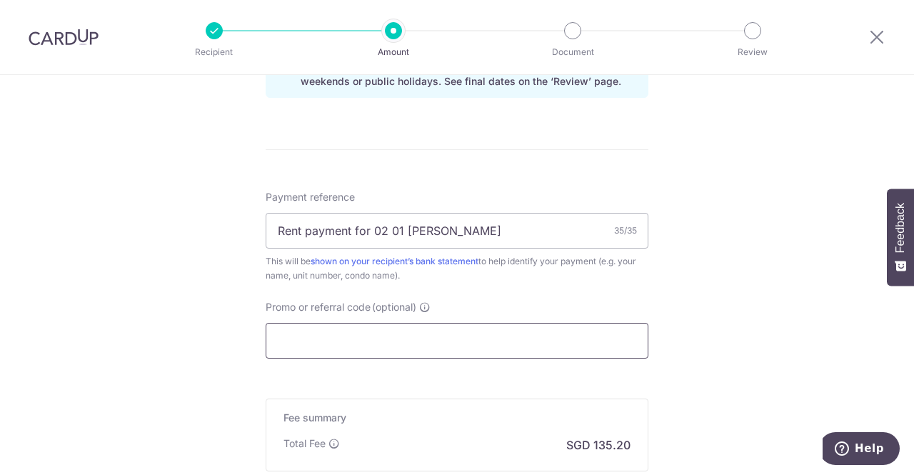
click at [322, 343] on input "Promo or referral code (optional)" at bounding box center [457, 341] width 383 height 36
paste input "SAVERENT179"
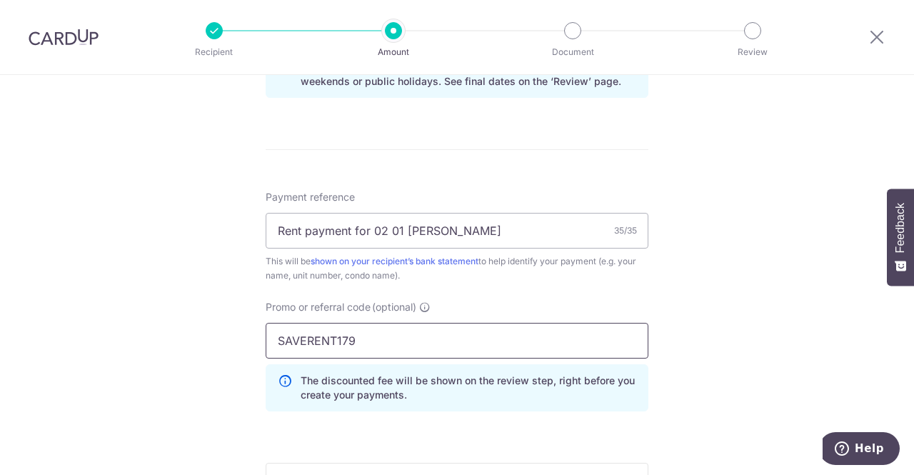
type input "SAVERENT179"
click at [460, 294] on div "Payment reference Rent payment for 02 01 Parbury Hill 35/35 This will be shown …" at bounding box center [457, 306] width 383 height 233
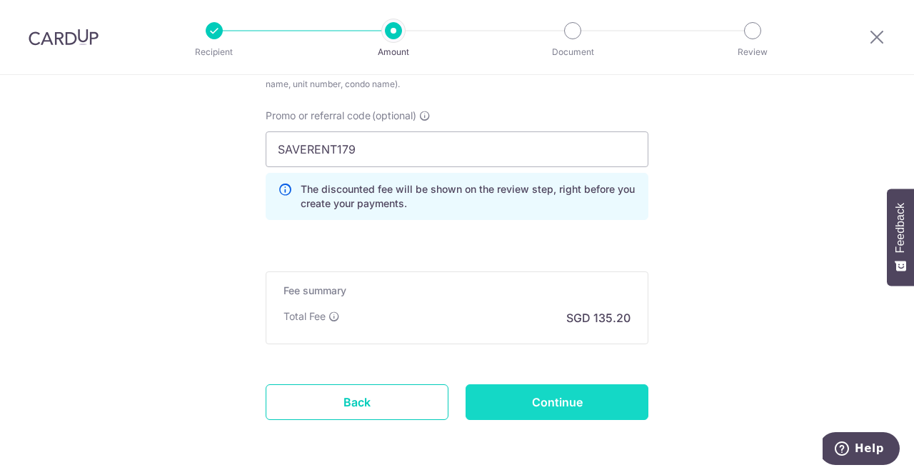
scroll to position [999, 0]
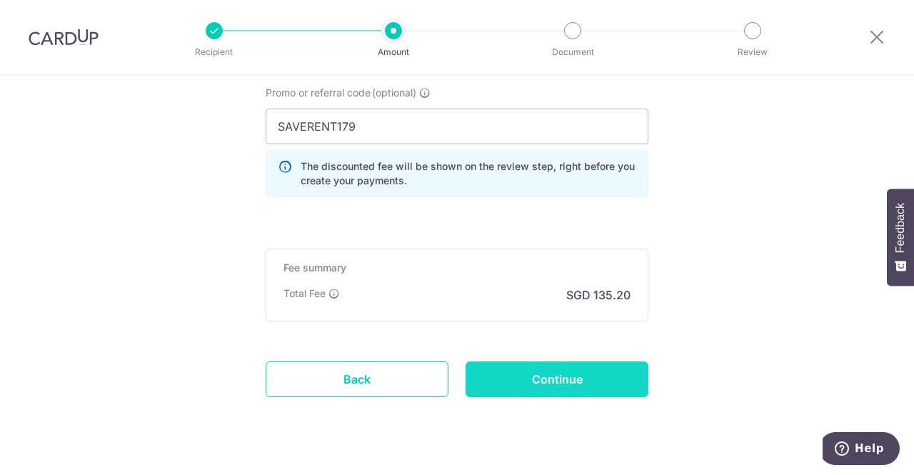
click at [558, 382] on input "Continue" at bounding box center [556, 379] width 183 height 36
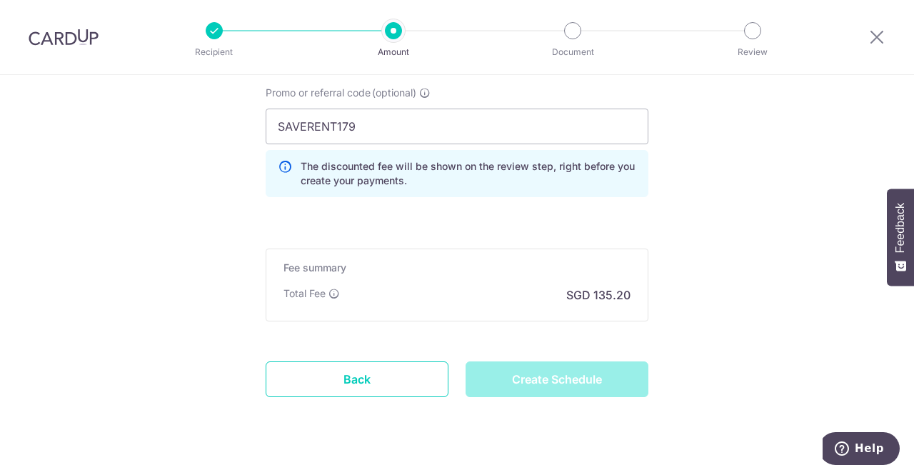
type input "Create Schedule"
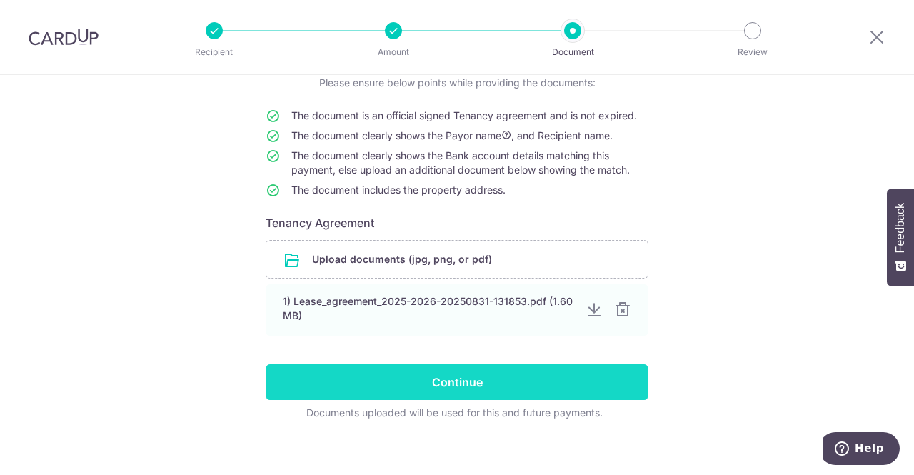
scroll to position [118, 0]
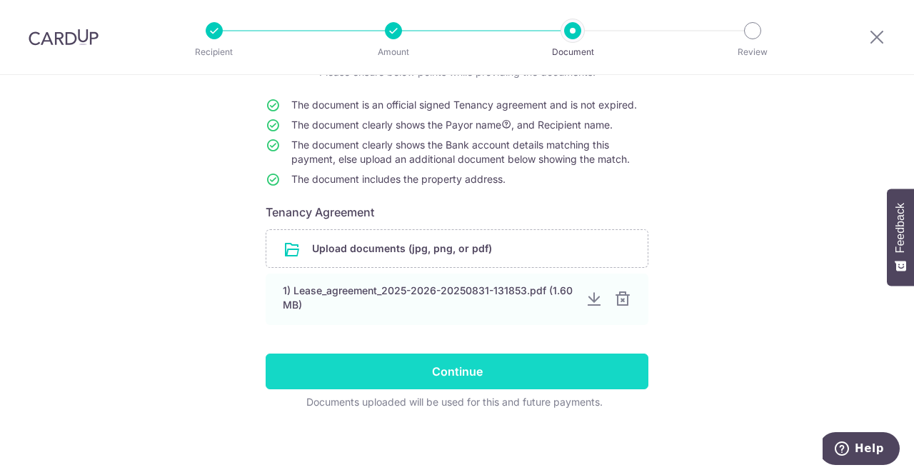
click at [455, 373] on input "Continue" at bounding box center [457, 371] width 383 height 36
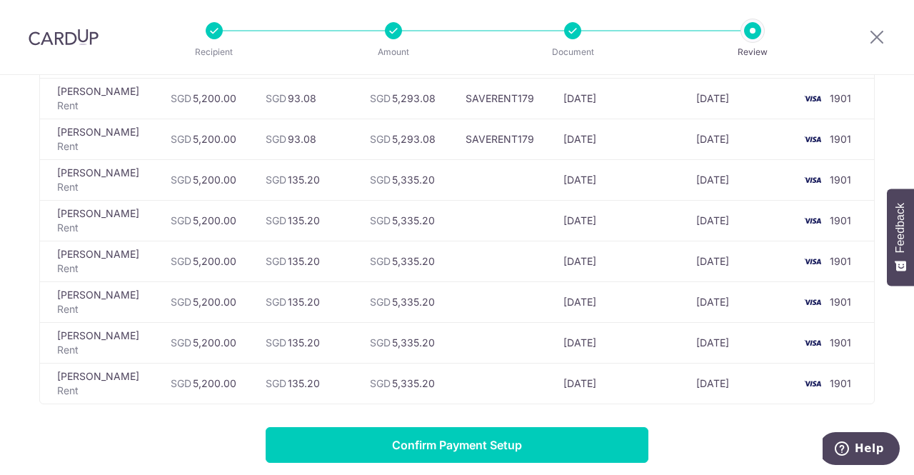
scroll to position [285, 0]
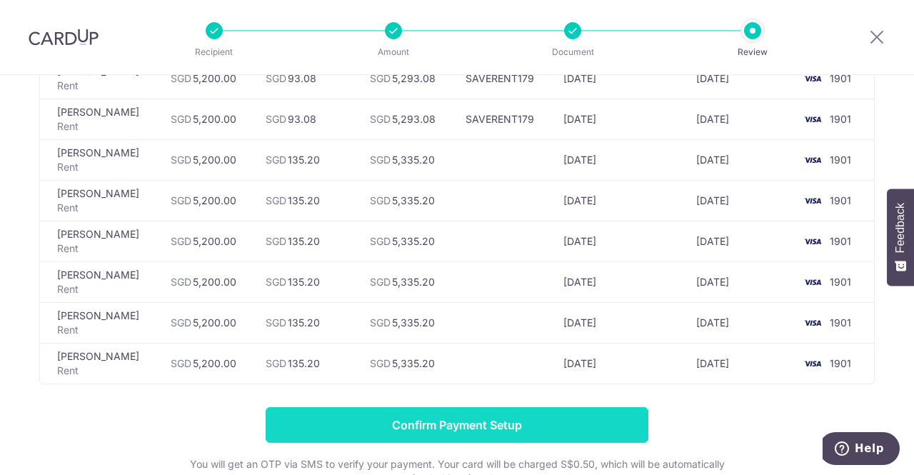
click at [432, 423] on input "Confirm Payment Setup" at bounding box center [457, 425] width 383 height 36
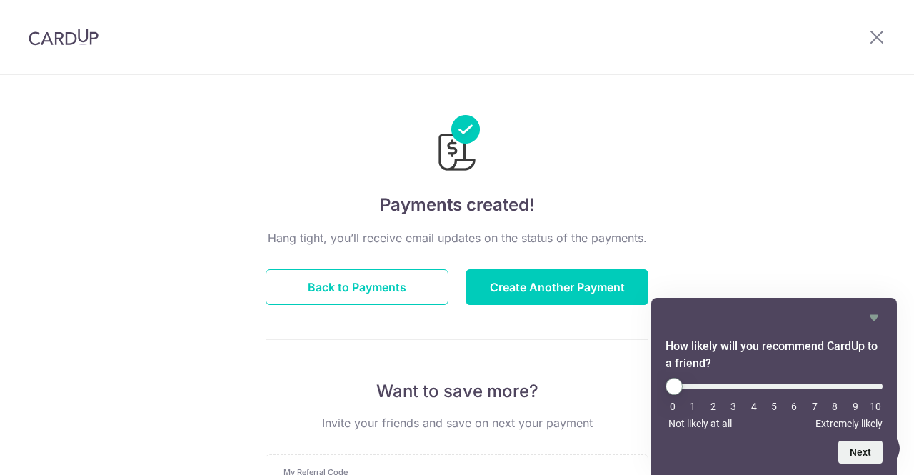
click at [866, 423] on span "Extremely likely" at bounding box center [848, 423] width 67 height 11
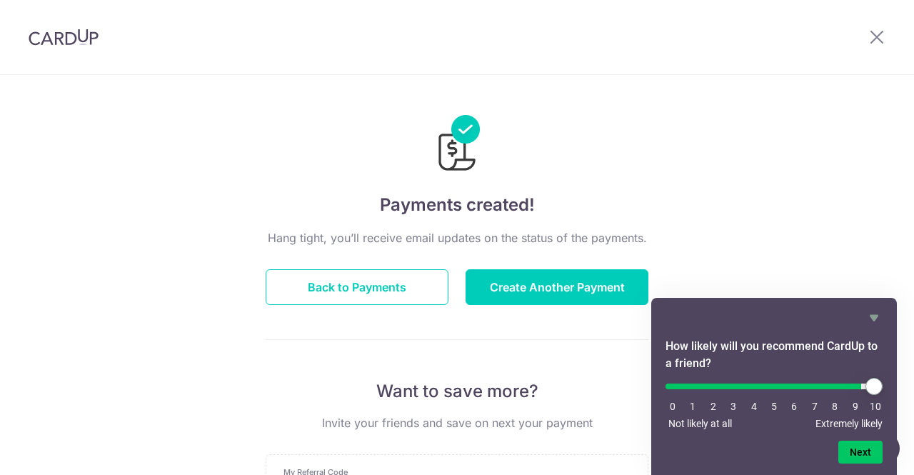
drag, startPoint x: 677, startPoint y: 382, endPoint x: 885, endPoint y: 398, distance: 209.0
type input "10"
click at [882, 389] on input "range" at bounding box center [773, 386] width 217 height 6
click at [866, 455] on button "Next" at bounding box center [860, 451] width 44 height 23
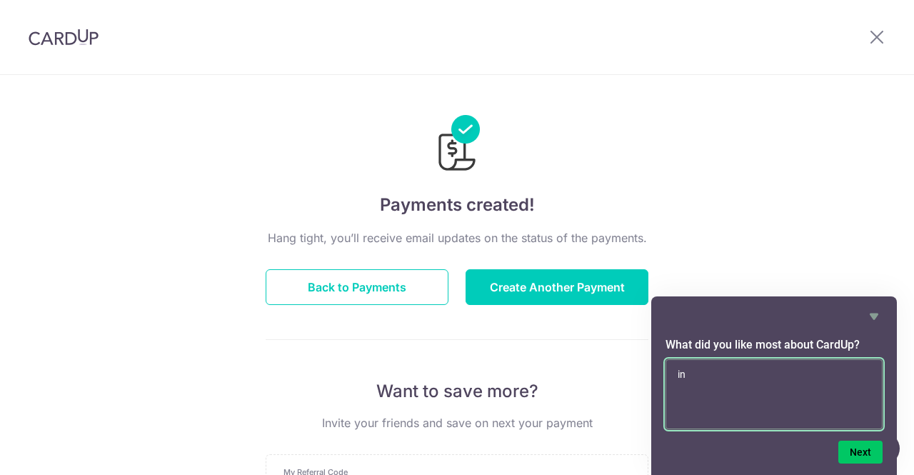
type textarea "i"
type textarea "Interface"
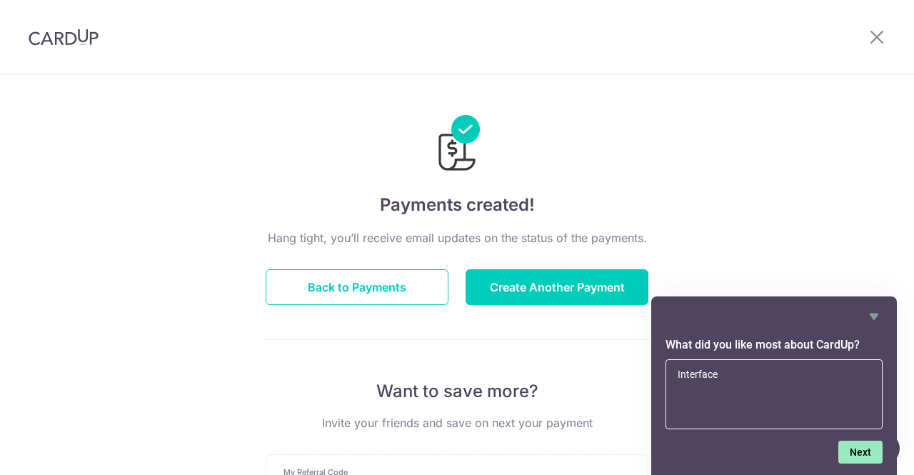
click at [868, 452] on button "Next" at bounding box center [860, 451] width 44 height 23
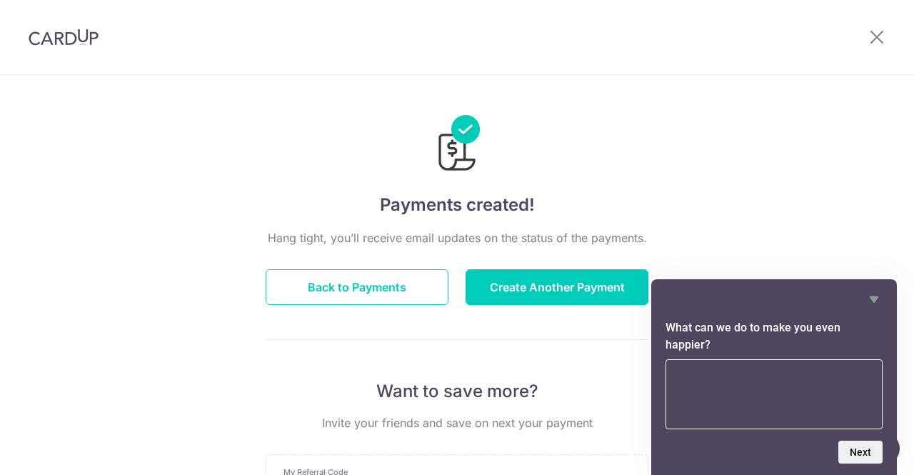
click at [707, 386] on textarea at bounding box center [773, 394] width 217 height 70
click at [729, 395] on textarea "Option of changing date was not coming in edit section so i had to cancel payme…" at bounding box center [773, 394] width 217 height 70
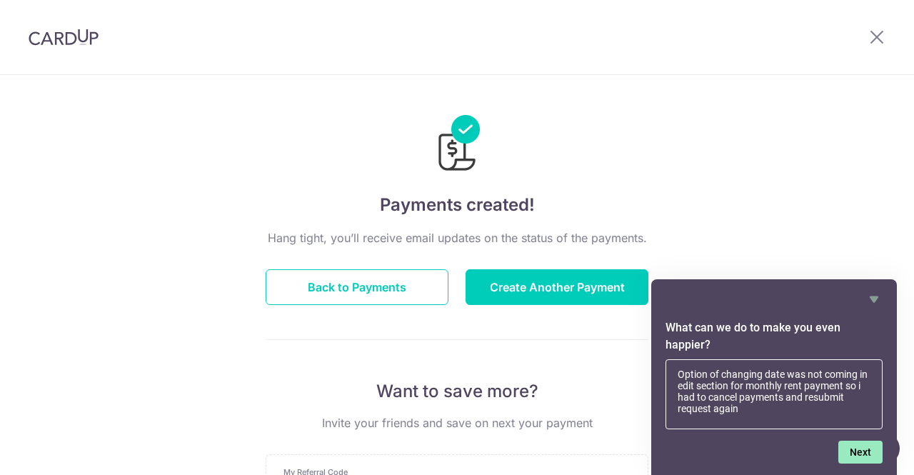
type textarea "Option of changing date was not coming in edit section for monthly rent payment…"
click at [861, 455] on button "Next" at bounding box center [860, 451] width 44 height 23
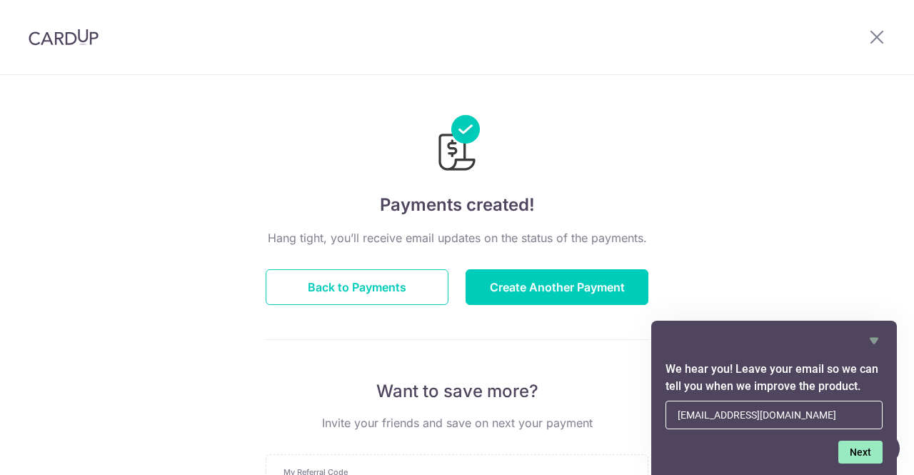
type input "[EMAIL_ADDRESS][DOMAIN_NAME]"
click at [856, 449] on button "Next" at bounding box center [860, 451] width 44 height 23
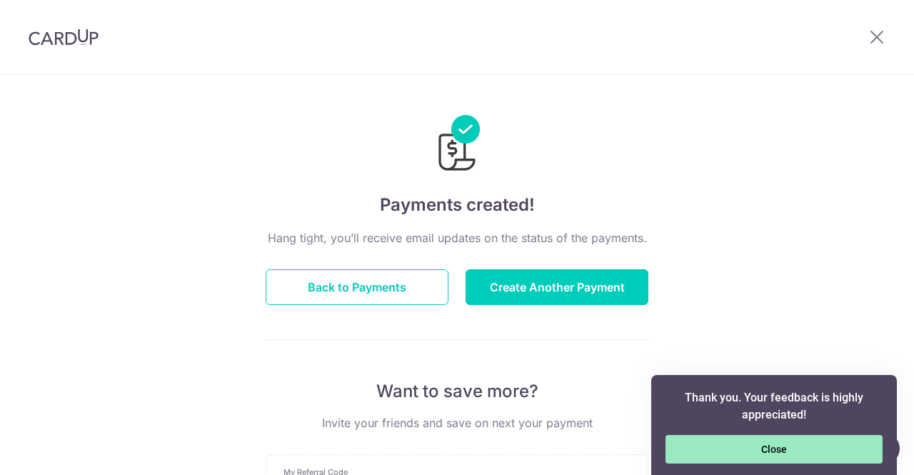
click at [799, 453] on button "Close" at bounding box center [773, 449] width 217 height 29
